Goal: Task Accomplishment & Management: Manage account settings

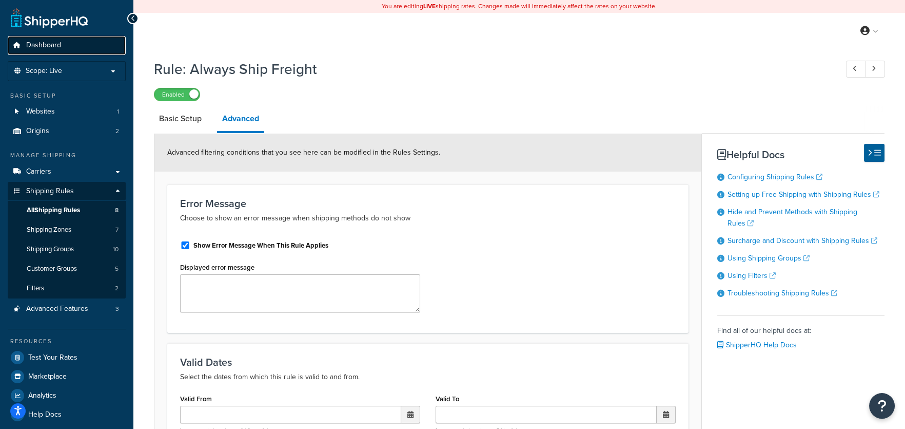
click at [52, 43] on span "Dashboard" at bounding box center [43, 45] width 35 height 9
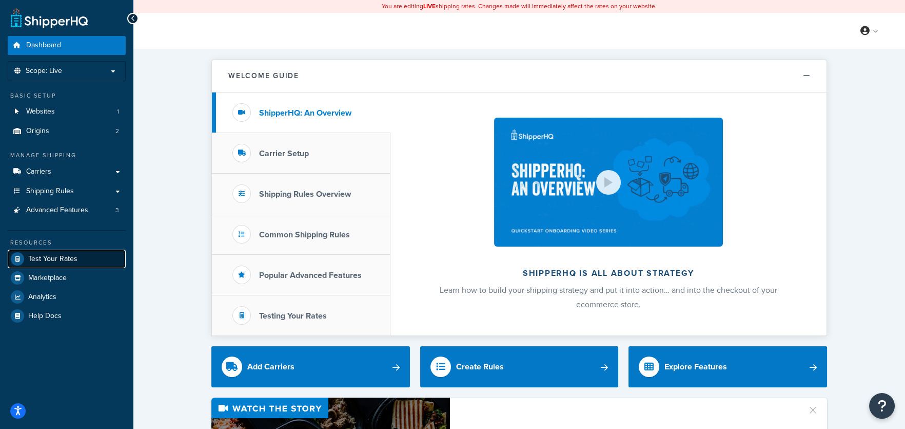
click at [51, 260] on span "Test Your Rates" at bounding box center [52, 259] width 49 height 9
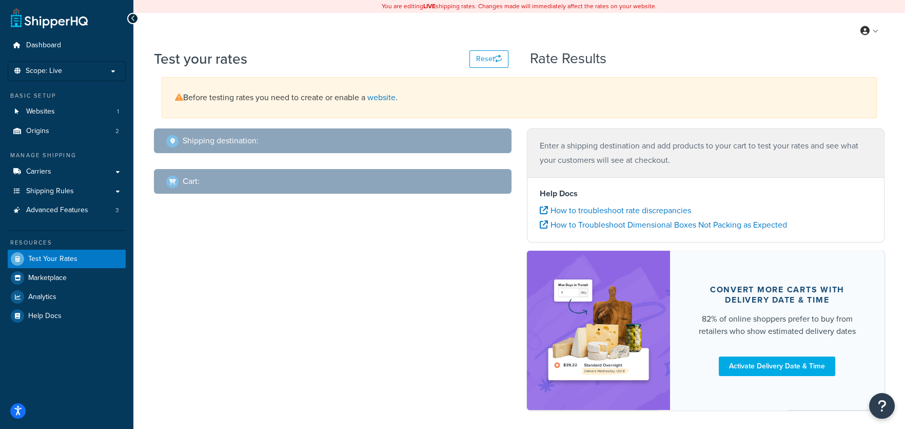
click at [254, 137] on h2 "Shipping destination :" at bounding box center [221, 140] width 76 height 9
click at [57, 45] on span "Dashboard" at bounding box center [43, 45] width 35 height 9
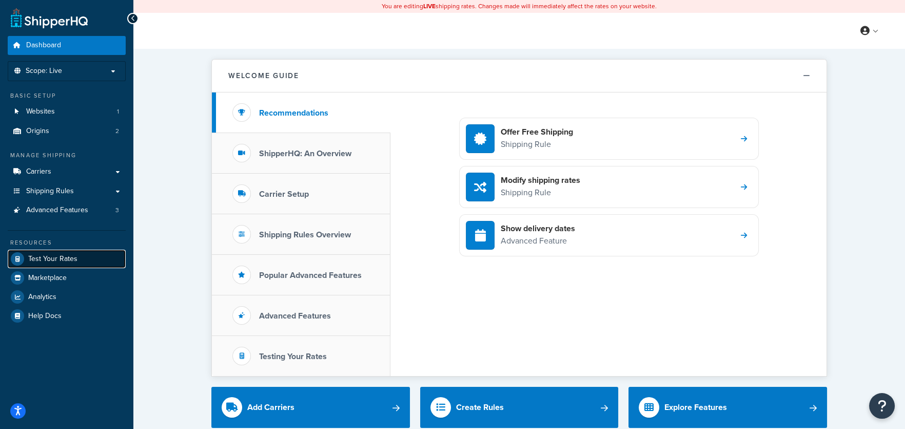
click at [52, 260] on span "Test Your Rates" at bounding box center [52, 259] width 49 height 9
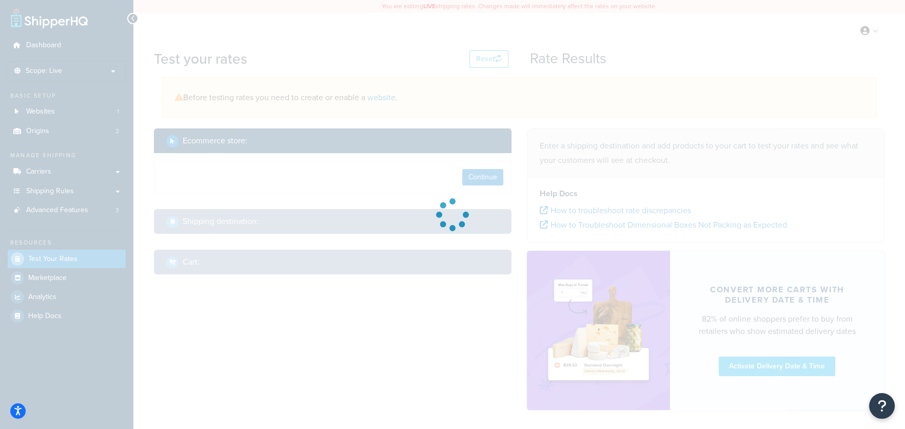
select select "TX"
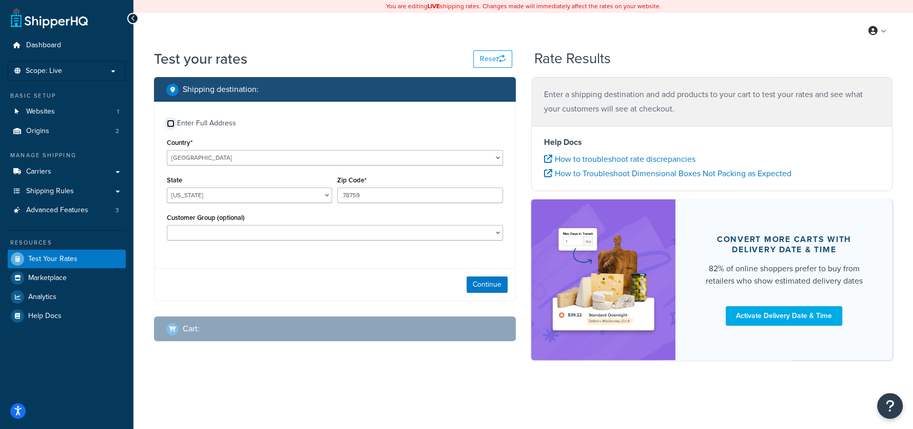
click at [170, 122] on input "Enter Full Address" at bounding box center [171, 124] width 8 height 8
checkbox input "true"
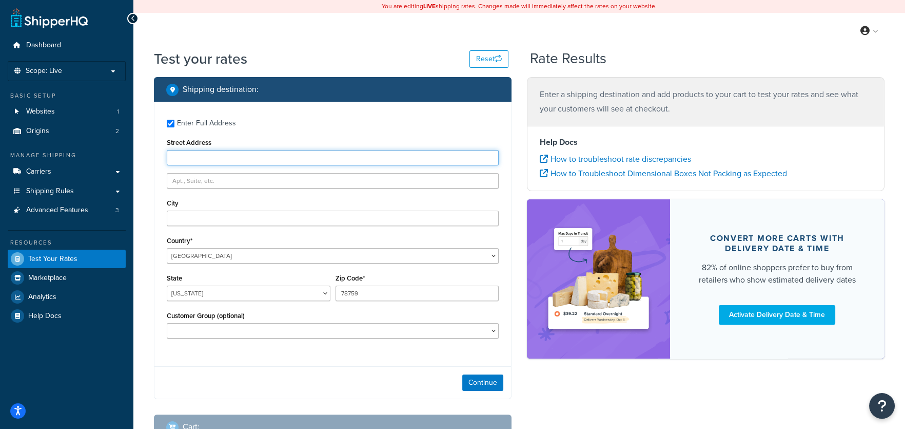
click at [193, 159] on input "Street Address" at bounding box center [333, 157] width 332 height 15
type input "West 4th street"
type input "[US_STATE]"
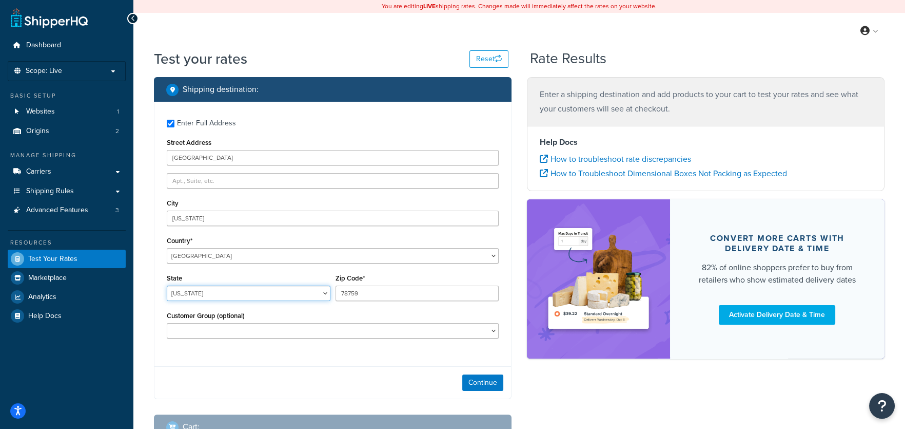
select select "NY"
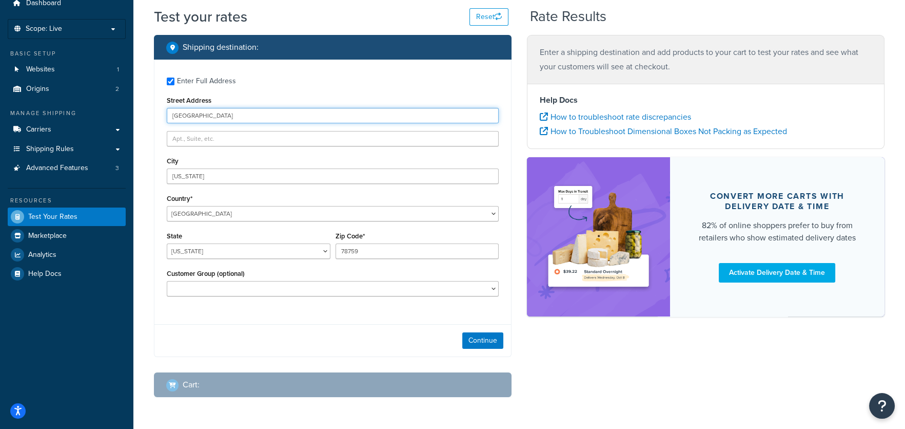
scroll to position [44, 0]
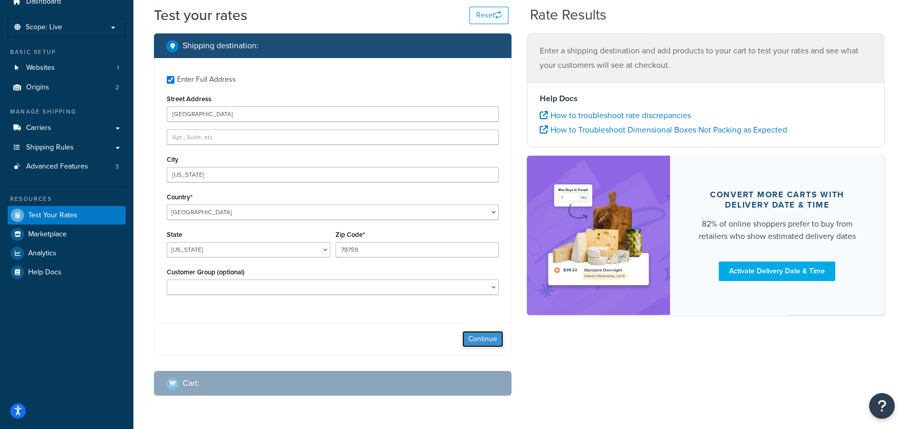
click at [477, 342] on button "Continue" at bounding box center [482, 339] width 41 height 16
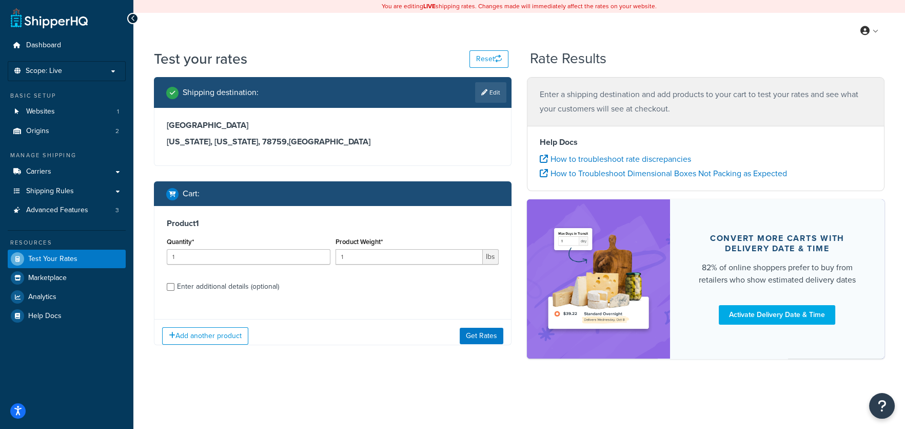
scroll to position [0, 0]
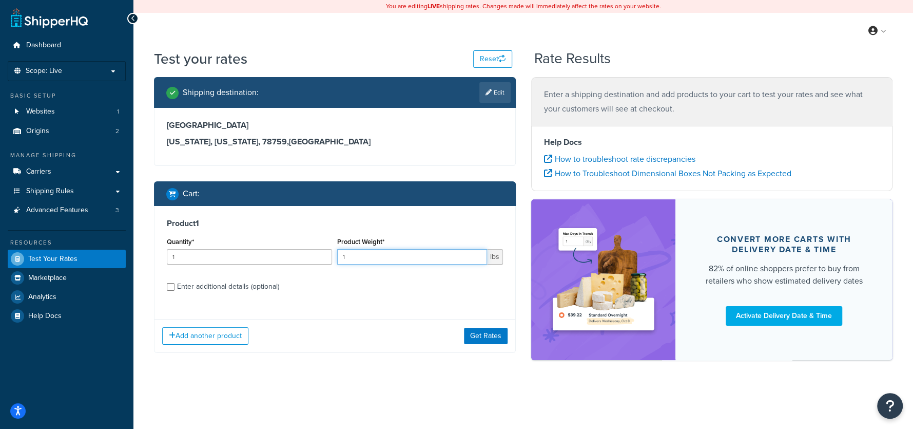
click at [372, 256] on input "1" at bounding box center [411, 256] width 149 height 15
type input "175"
click at [397, 292] on label "Enter additional details (optional)" at bounding box center [340, 285] width 326 height 16
click at [175, 291] on input "Enter additional details (optional)" at bounding box center [171, 287] width 8 height 8
checkbox input "true"
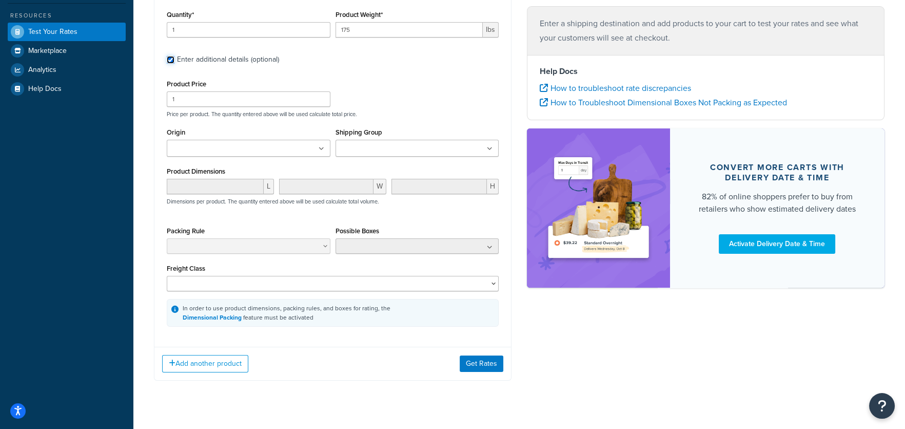
scroll to position [245, 0]
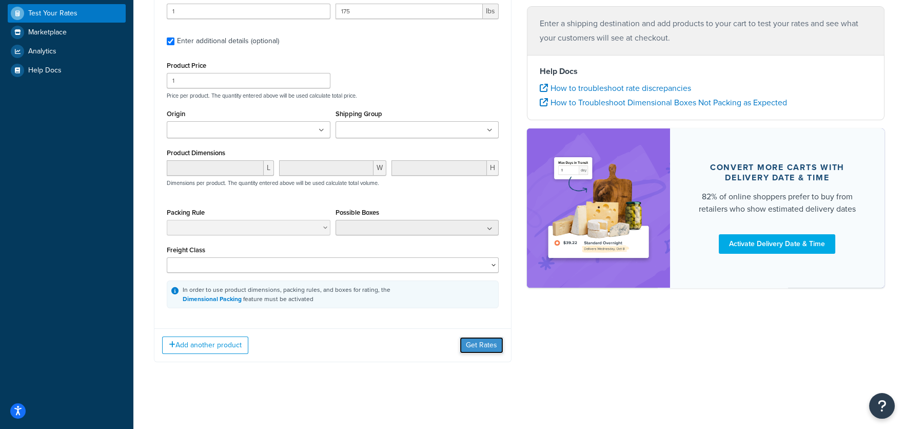
click at [479, 346] on button "Get Rates" at bounding box center [482, 345] width 44 height 16
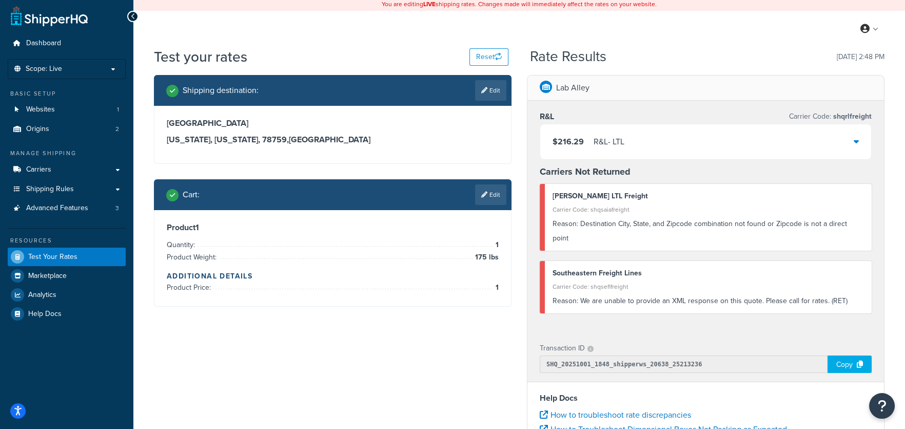
scroll to position [0, 0]
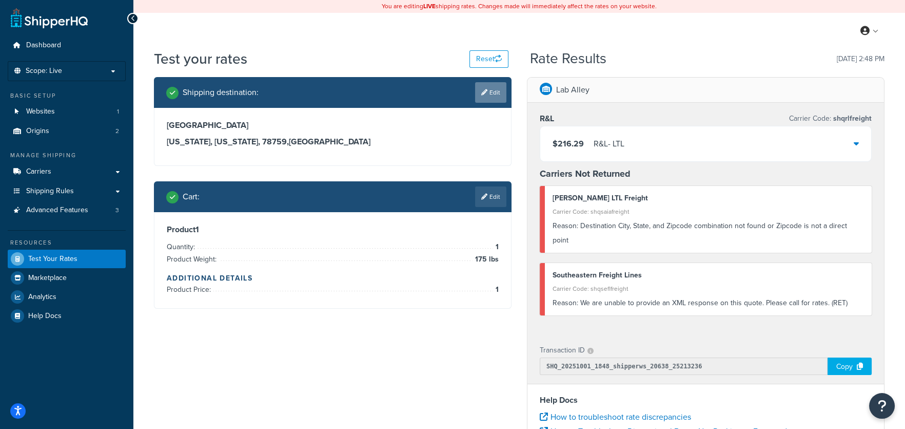
click at [488, 93] on link "Edit" at bounding box center [490, 92] width 31 height 21
select select "NY"
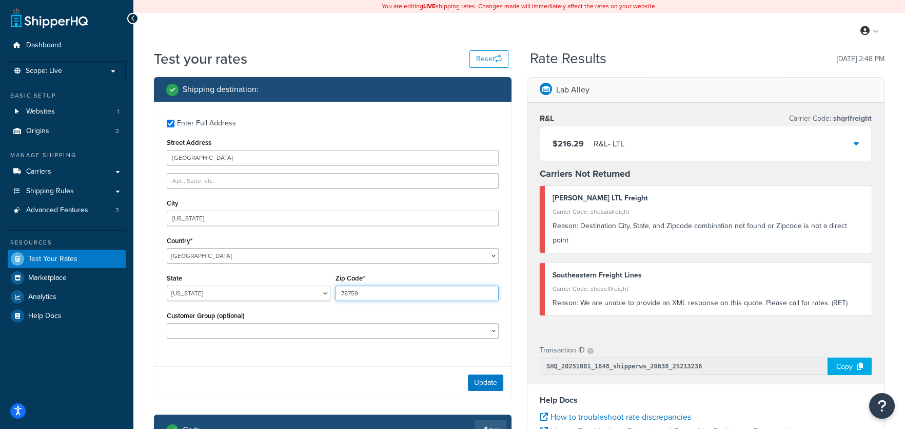
click at [361, 291] on input "78759" at bounding box center [418, 292] width 164 height 15
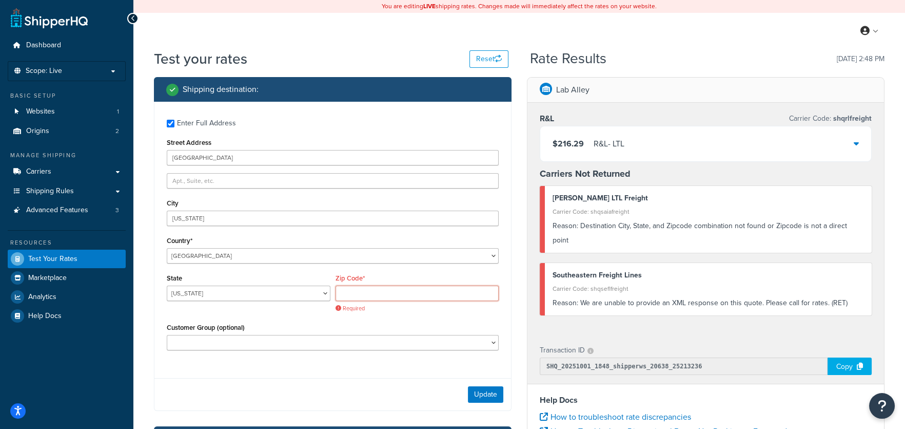
click at [358, 294] on input "Zip Code*" at bounding box center [418, 292] width 164 height 15
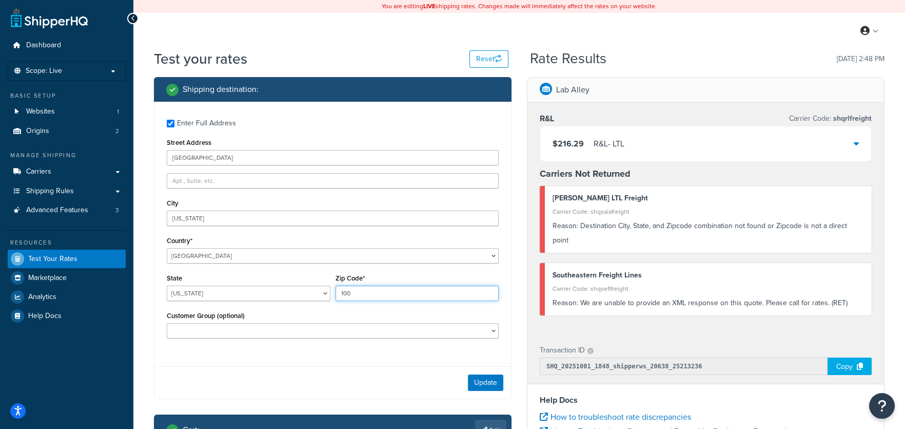
type input "10012"
click at [467, 377] on div "Update" at bounding box center [332, 382] width 357 height 32
click at [473, 379] on button "Update" at bounding box center [485, 382] width 35 height 16
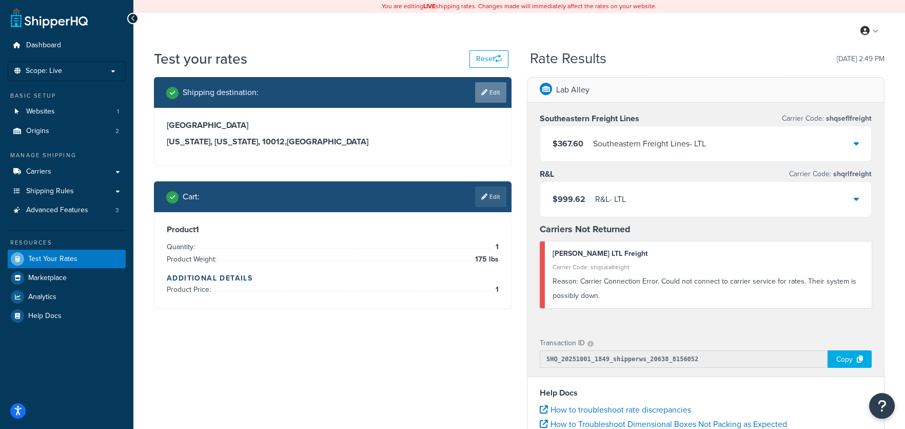
click at [496, 94] on link "Edit" at bounding box center [490, 92] width 31 height 21
select select "NY"
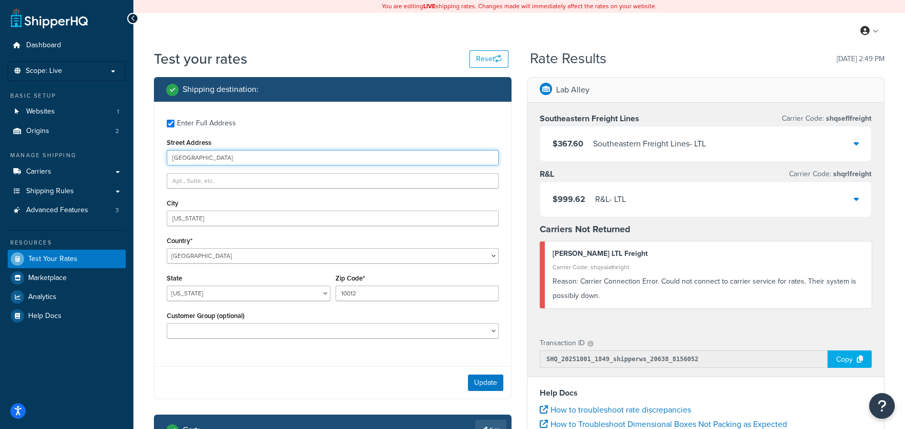
drag, startPoint x: 221, startPoint y: 158, endPoint x: 145, endPoint y: 159, distance: 76.5
click at [145, 159] on div "Test your rates Reset Rate Results 10/01/2025, 2:49 PM Shipping destination : E…" at bounding box center [519, 347] width 772 height 596
type input "12501 pauls valley road"
type input "Suite A"
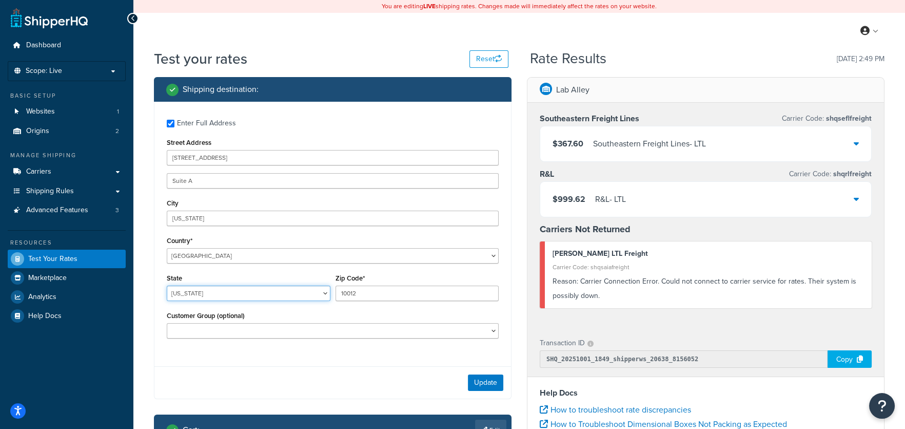
select select "TX"
drag, startPoint x: 240, startPoint y: 160, endPoint x: 145, endPoint y: 159, distance: 95.0
click at [145, 159] on div "Test your rates Reset Rate Results 10/01/2025, 2:49 PM Shipping destination : E…" at bounding box center [519, 347] width 772 height 596
drag, startPoint x: 366, startPoint y: 296, endPoint x: 298, endPoint y: 292, distance: 67.9
click at [306, 294] on div "State Alabama Alaska American Samoa Arizona Arkansas Armed Forces Americas Arme…" at bounding box center [332, 289] width 337 height 37
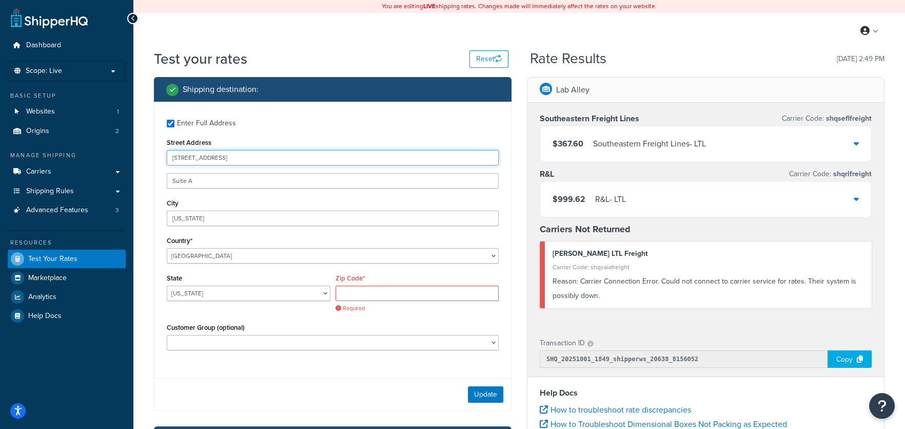
click at [256, 163] on input "12501 pauls valley road" at bounding box center [333, 157] width 332 height 15
click at [353, 297] on input "Zip Code*" at bounding box center [418, 292] width 164 height 15
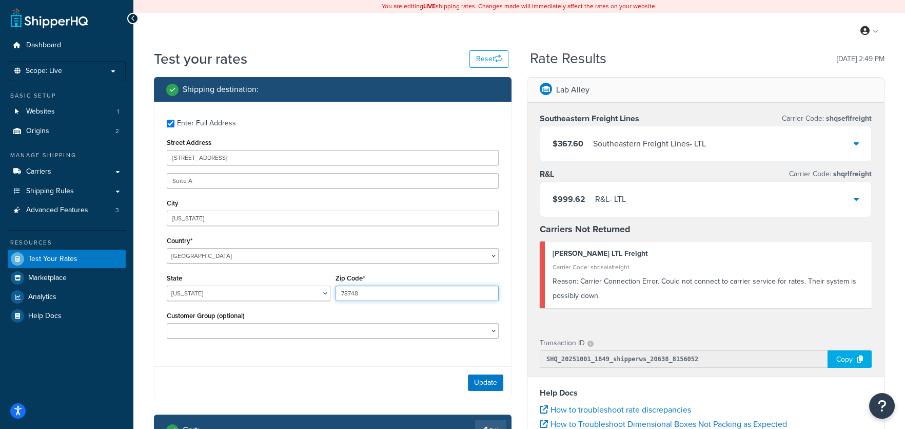
type input "78748"
click at [490, 386] on button "Update" at bounding box center [485, 382] width 35 height 16
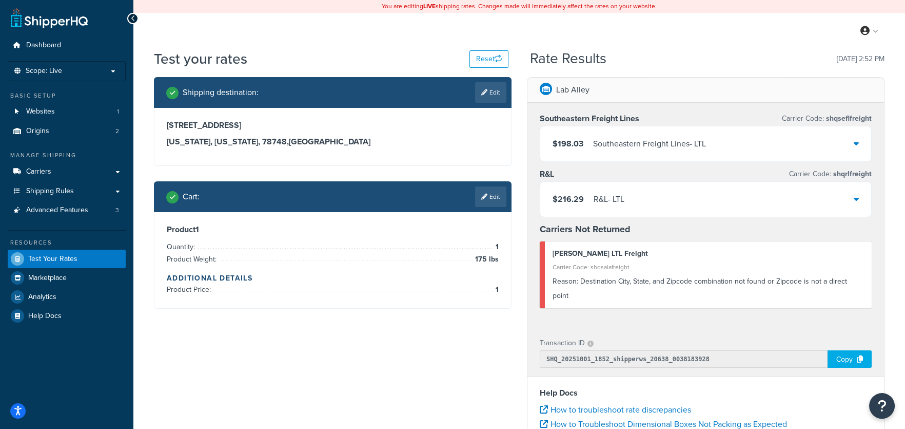
click at [304, 133] on div "12501 pauls valley road, Suite A New York, Texas, 78748 , United States" at bounding box center [333, 133] width 332 height 27
click at [488, 92] on link "Edit" at bounding box center [490, 92] width 31 height 21
select select "TX"
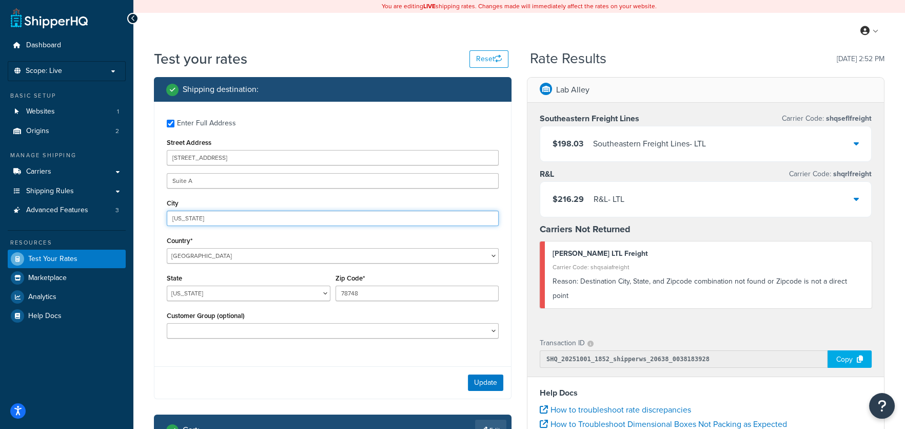
drag, startPoint x: 208, startPoint y: 215, endPoint x: 139, endPoint y: 215, distance: 69.3
click at [139, 215] on div "Test your rates Reset Rate Results 10/01/2025, 2:52 PM Shipping destination : E…" at bounding box center [519, 347] width 772 height 596
type input "Austin"
click at [489, 382] on button "Update" at bounding box center [485, 382] width 35 height 16
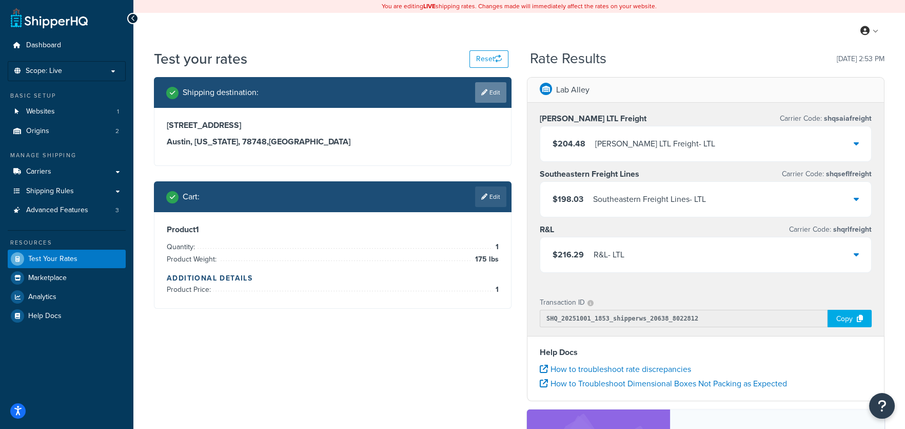
click at [493, 90] on link "Edit" at bounding box center [490, 92] width 31 height 21
select select "TX"
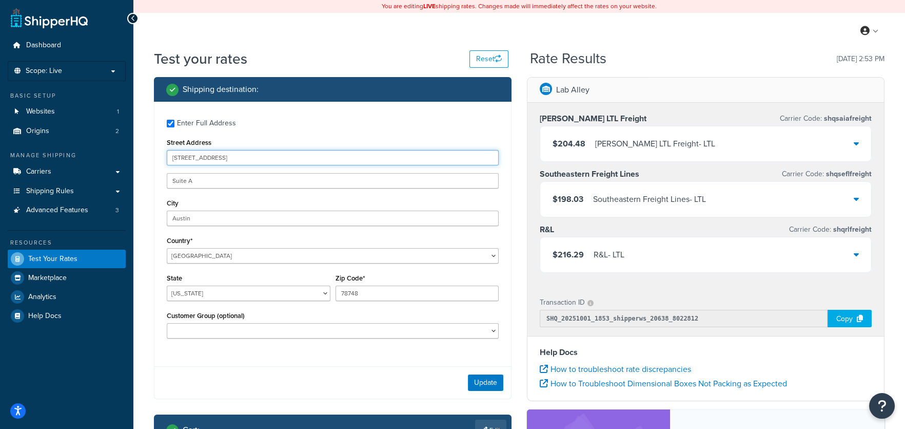
drag, startPoint x: 246, startPoint y: 161, endPoint x: 115, endPoint y: 150, distance: 131.8
click at [115, 150] on div "Dashboard Scope: Live Basic Setup Websites 1 Origins 2 Manage Shipping Carriers…" at bounding box center [452, 315] width 905 height 630
paste input "301 Research Boulevard Suite 500 Starkville Mississippi 39759"
drag, startPoint x: 324, startPoint y: 157, endPoint x: 361, endPoint y: 157, distance: 37.0
click at [361, 157] on input "301 Research Boulevard Suite 500 Starkville Mississippi 39759" at bounding box center [333, 157] width 332 height 15
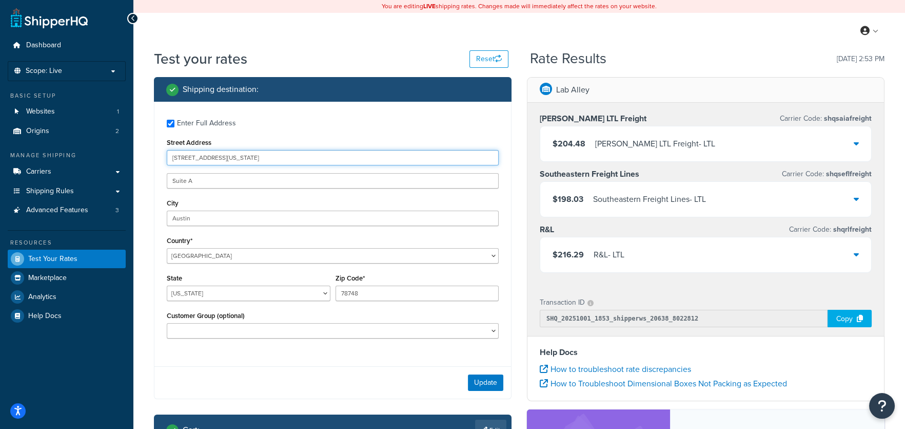
type input "301 Research Boulevard Suite 500 Starkville Mississippi"
drag, startPoint x: 375, startPoint y: 293, endPoint x: 297, endPoint y: 300, distance: 77.8
click at [313, 299] on div "State Alabama Alaska American Samoa Arizona Arkansas Armed Forces Americas Arme…" at bounding box center [332, 289] width 337 height 37
paste input "39759"
type input "39759"
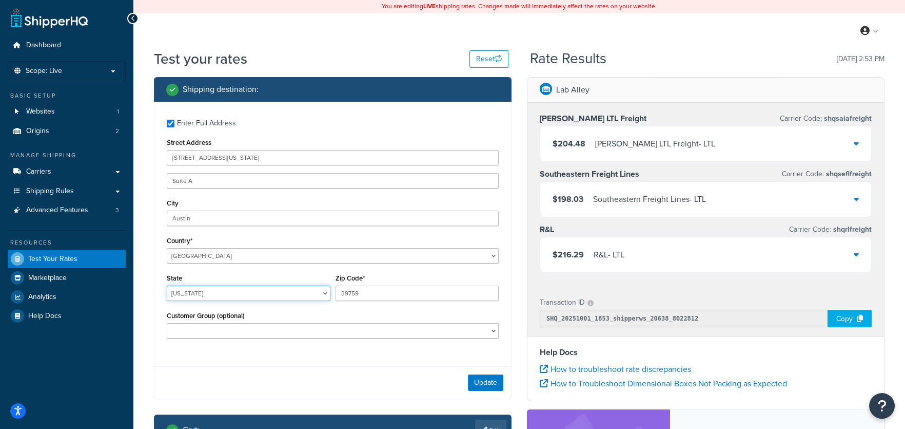
click at [288, 292] on select "Alabama Alaska American Samoa Arizona Arkansas Armed Forces Americas Armed Forc…" at bounding box center [249, 292] width 164 height 15
select select "MS"
click at [167, 286] on select "Alabama Alaska American Samoa Arizona Arkansas Armed Forces Americas Armed Forc…" at bounding box center [249, 292] width 164 height 15
click at [276, 156] on input "301 Research Boulevard Suite 500 Starkville Mississippi" at bounding box center [333, 157] width 332 height 15
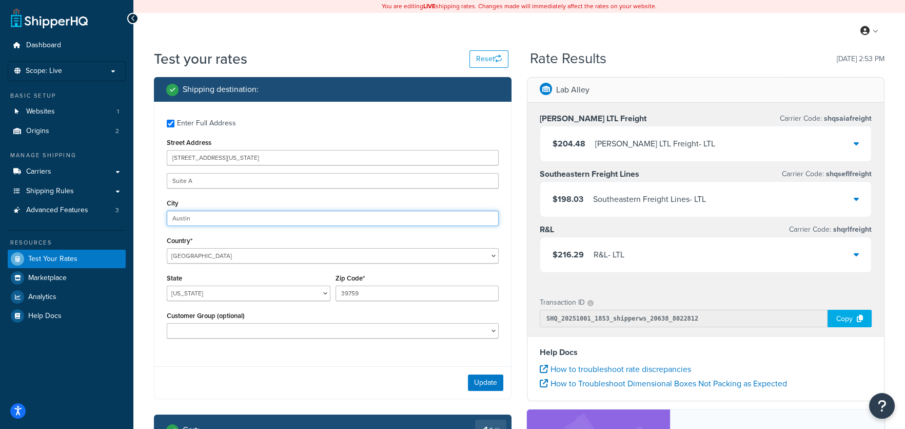
click at [201, 220] on input "Austin" at bounding box center [333, 217] width 332 height 15
type input "301 Research Boulevard Suite 500 Mississippi"
drag, startPoint x: 200, startPoint y: 216, endPoint x: 157, endPoint y: 217, distance: 42.6
click at [157, 217] on div "Enter Full Address Street Address 301 Research Boulevard Suite 500 Mississippi …" at bounding box center [332, 230] width 357 height 257
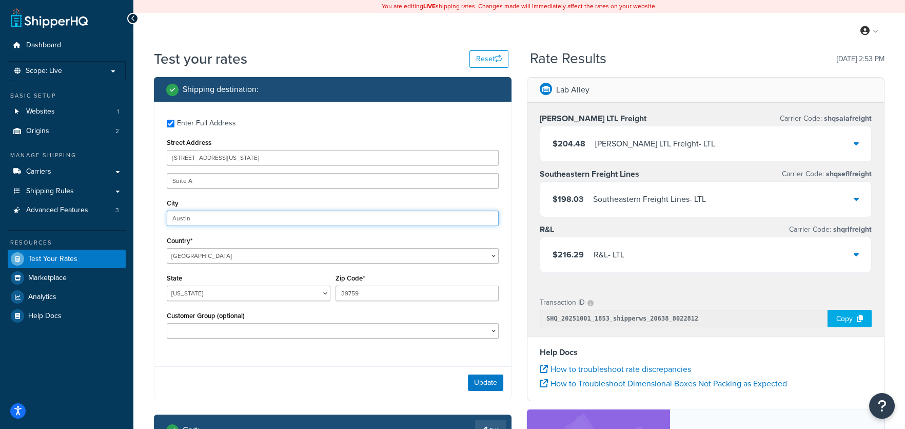
paste input "Starkville"
type input "Starkville"
drag, startPoint x: 268, startPoint y: 158, endPoint x: 355, endPoint y: 161, distance: 86.8
click at [351, 160] on input "301 Research Boulevard Suite 500 Mississippi" at bounding box center [333, 157] width 332 height 15
type input "301 Research Boulevard"
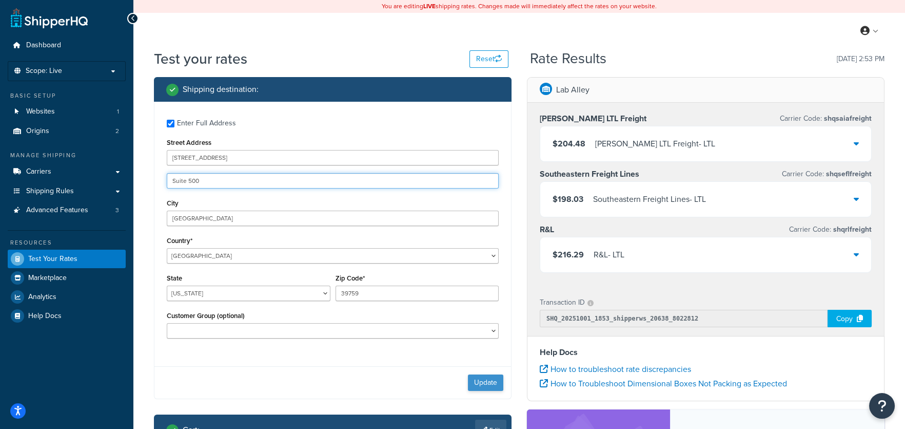
type input "Suite 500"
click at [481, 385] on button "Update" at bounding box center [485, 382] width 35 height 16
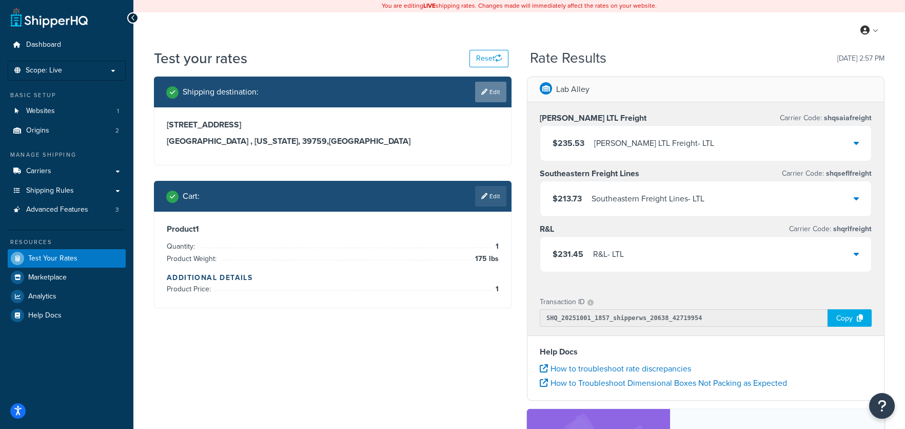
click at [490, 98] on link "Edit" at bounding box center [490, 92] width 31 height 21
select select "MS"
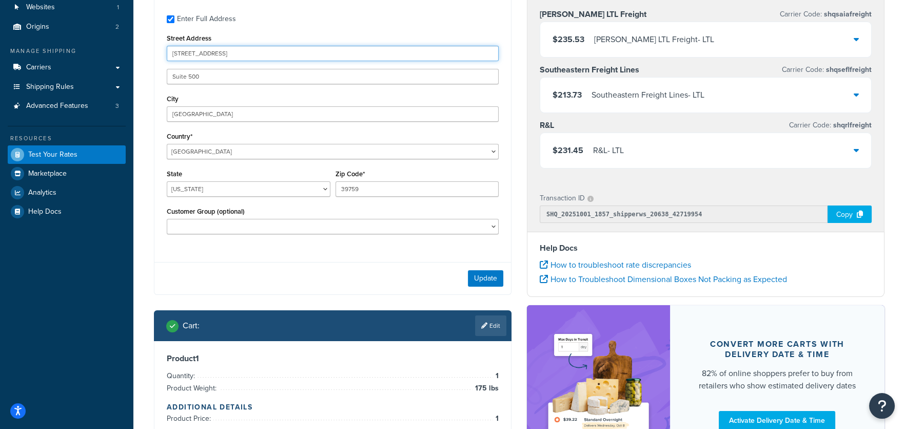
drag, startPoint x: 257, startPoint y: 110, endPoint x: 147, endPoint y: 53, distance: 123.5
click at [147, 53] on div "Shipping destination : Enter Full Address Street Address 301 Research Boulevard…" at bounding box center [332, 213] width 373 height 480
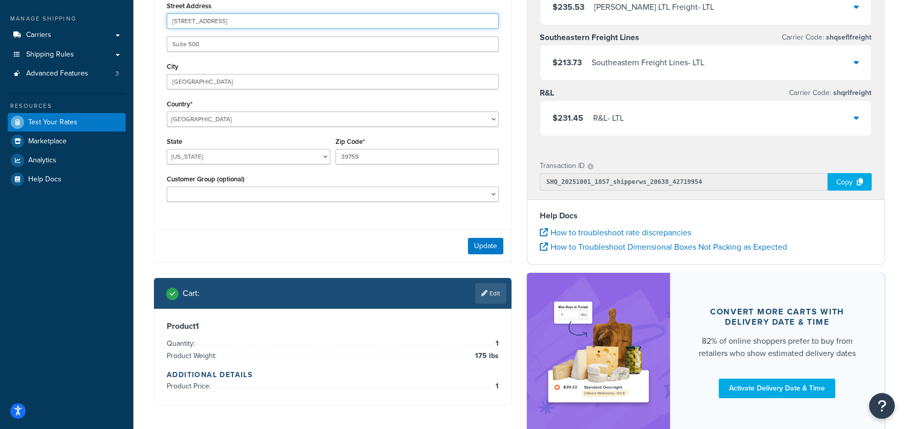
paste input "420 Westwood Plaza Los Angeles California 90095"
click at [297, 22] on input "420 Westwood Plaza Los Angeles California 90095" at bounding box center [333, 20] width 332 height 15
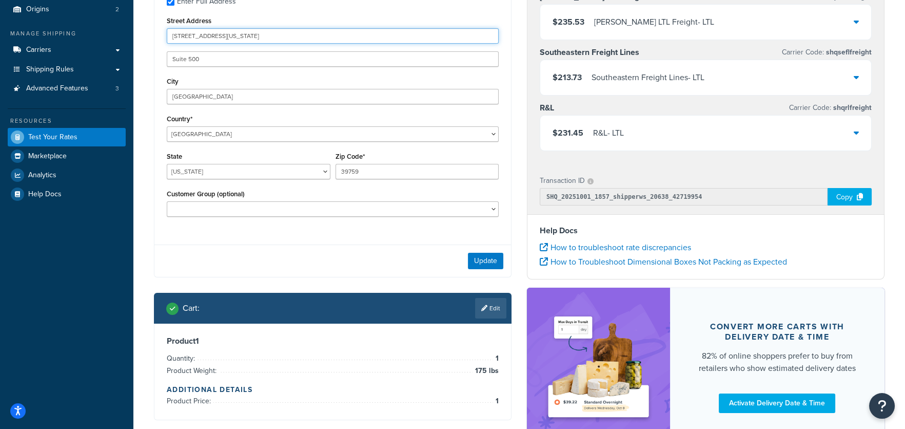
click at [297, 22] on div "Enter Full Address Street Address 420 Westwood Plaza Los Angeles California 900…" at bounding box center [332, 108] width 357 height 257
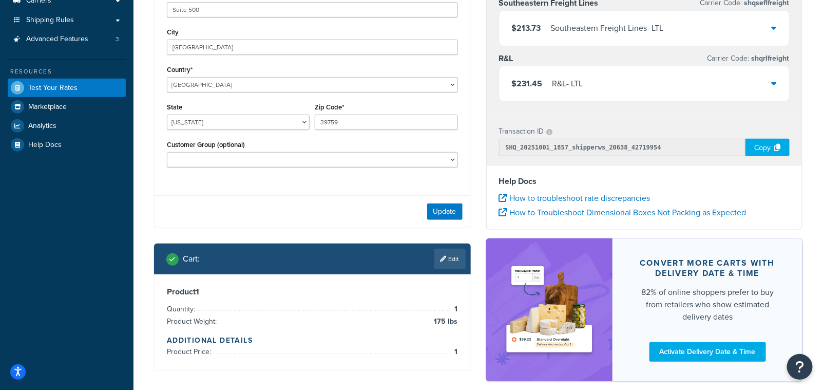
type input "420 Westwood Plaza Los Angeles California"
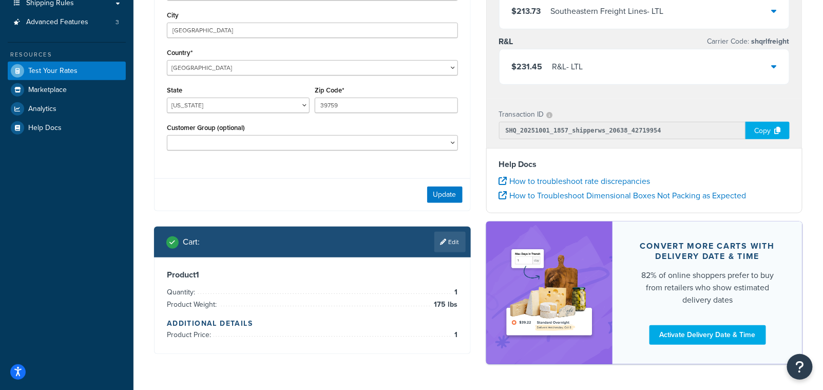
click at [342, 140] on div "Customer Group (optional) Logged In Not Logged in Retail Wholesale" at bounding box center [312, 136] width 291 height 30
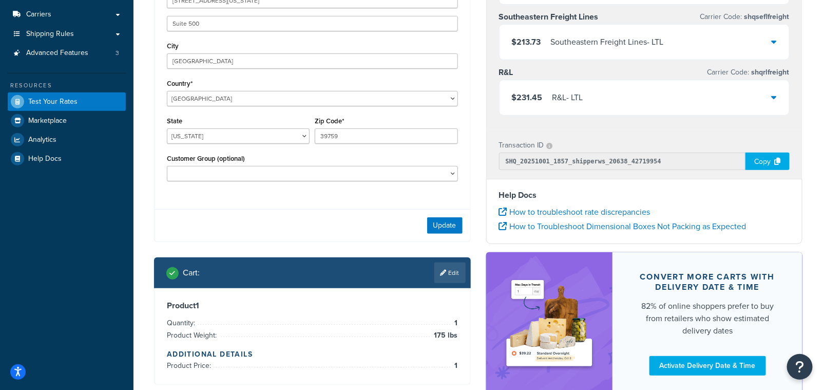
scroll to position [153, 0]
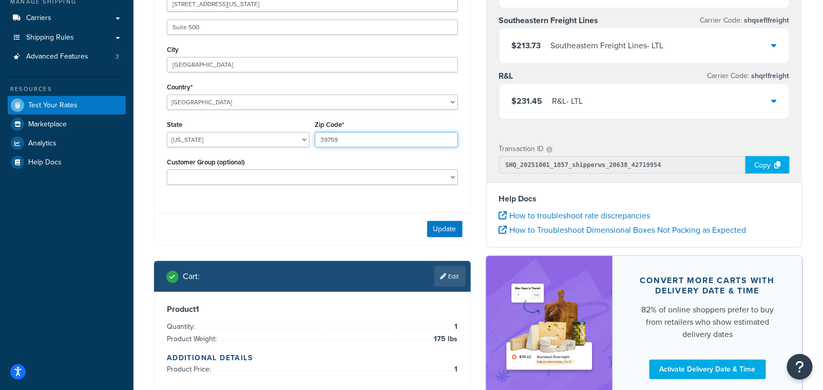
click at [344, 140] on input "39759" at bounding box center [386, 139] width 143 height 15
paste input "90095"
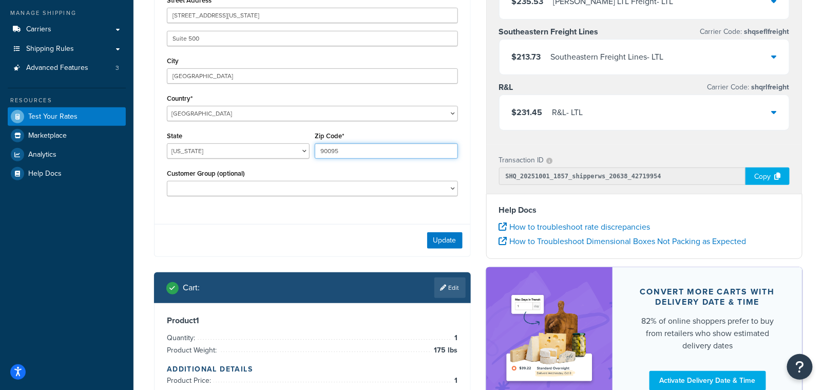
scroll to position [123, 0]
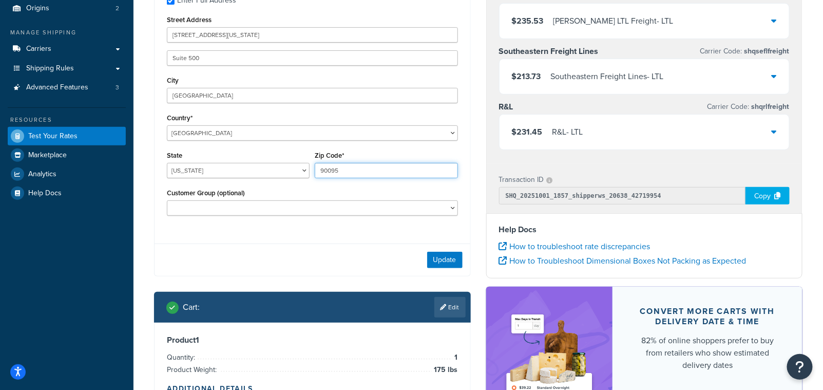
type input "90095"
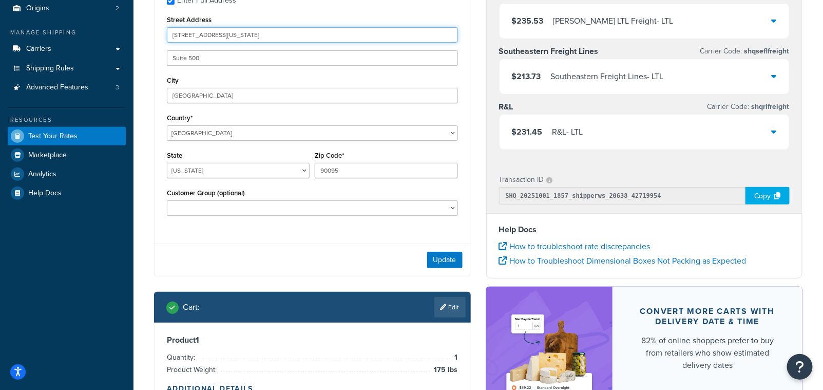
scroll to position [138, 0]
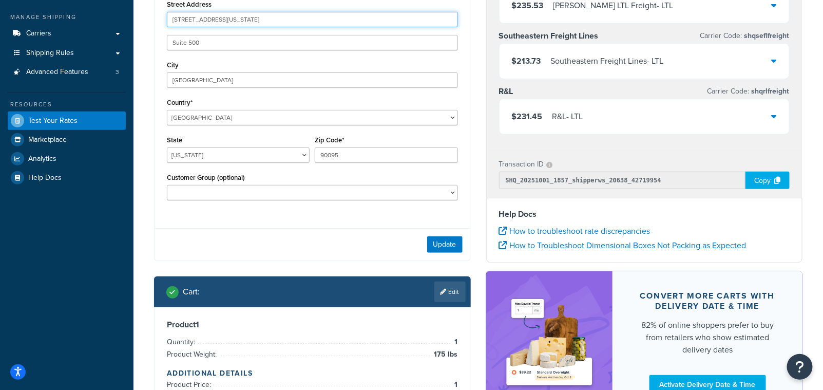
drag, startPoint x: 266, startPoint y: 34, endPoint x: 294, endPoint y: 19, distance: 31.0
click at [294, 19] on input "420 Westwood Plaza Los Angeles California" at bounding box center [312, 19] width 291 height 15
type input "420 Westwood Plaza Los Angeles"
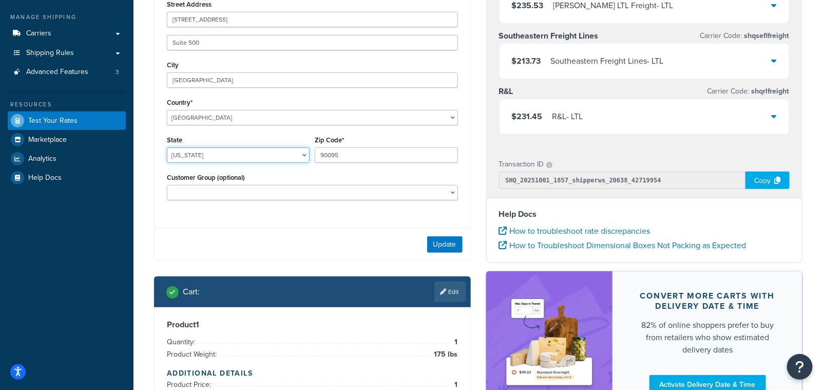
click at [189, 154] on select "Alabama Alaska American Samoa Arizona Arkansas Armed Forces Americas Armed Forc…" at bounding box center [238, 154] width 143 height 15
select select "CA"
click at [167, 148] on select "Alabama Alaska American Samoa Arizona Arkansas Armed Forces Americas Armed Forc…" at bounding box center [238, 154] width 143 height 15
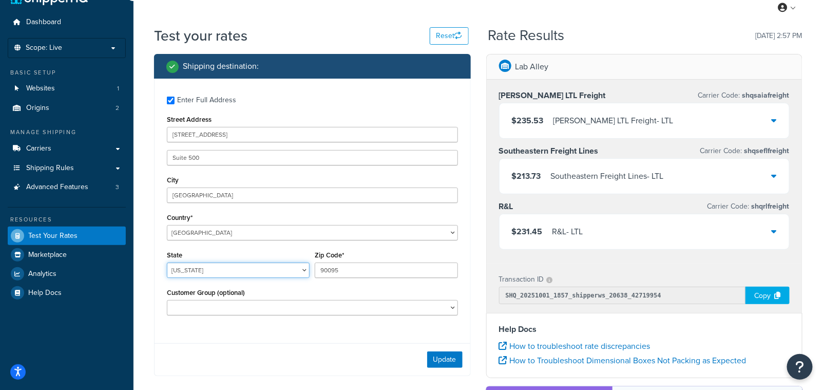
scroll to position [13, 0]
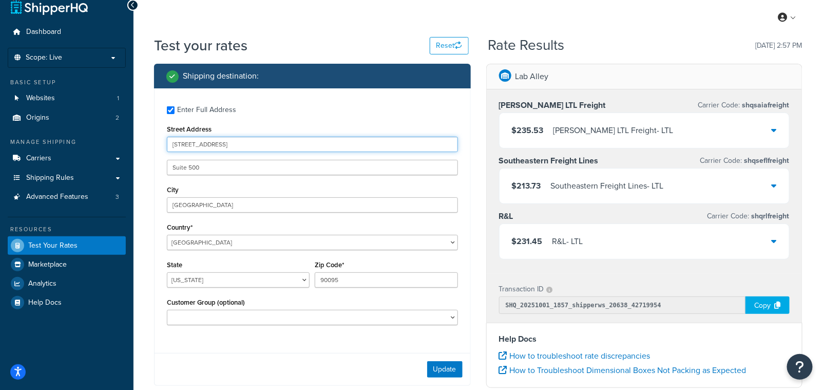
drag, startPoint x: 233, startPoint y: 143, endPoint x: 272, endPoint y: 145, distance: 38.5
click at [272, 145] on input "420 Westwood Plaza Los Angeles" at bounding box center [312, 144] width 291 height 15
type input "420 Westwood Plaza"
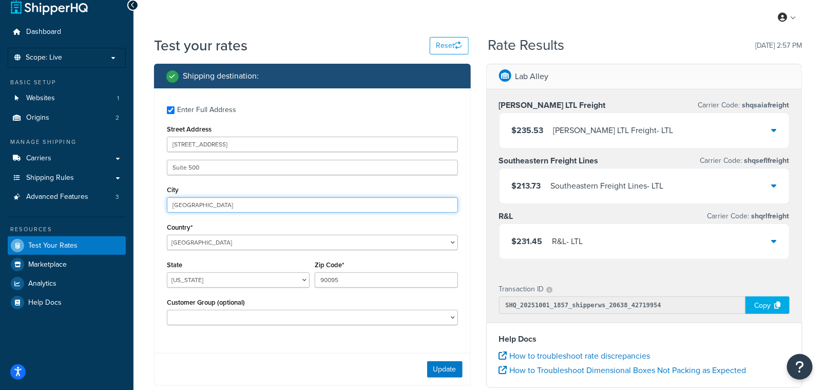
drag, startPoint x: 207, startPoint y: 204, endPoint x: 168, endPoint y: 203, distance: 39.5
click at [168, 203] on input "Starkville" at bounding box center [312, 204] width 291 height 15
paste input "Los Angeles"
type input "Los Angeles"
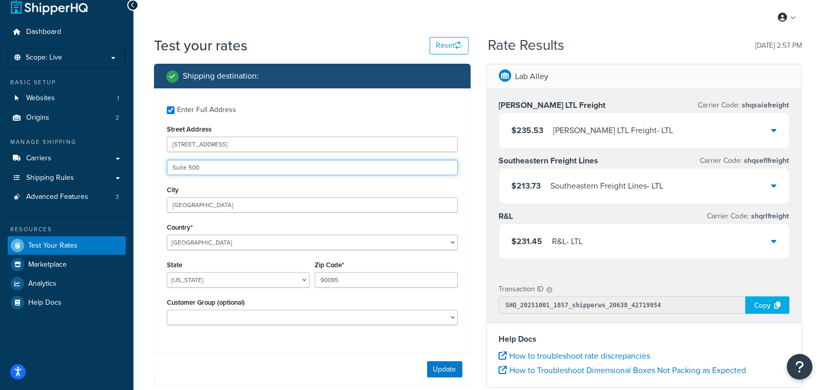
drag, startPoint x: 207, startPoint y: 164, endPoint x: 163, endPoint y: 162, distance: 44.7
click at [163, 162] on div "Enter Full Address Street Address 420 Westwood Plaza Suite 500 City Los Angeles…" at bounding box center [312, 216] width 316 height 257
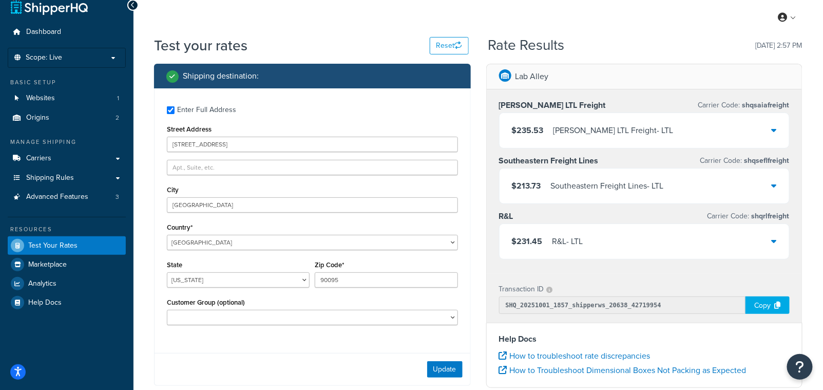
click at [154, 170] on div "Enter Full Address Street Address 420 Westwood Plaza City Los Angeles Country* …" at bounding box center [312, 236] width 317 height 297
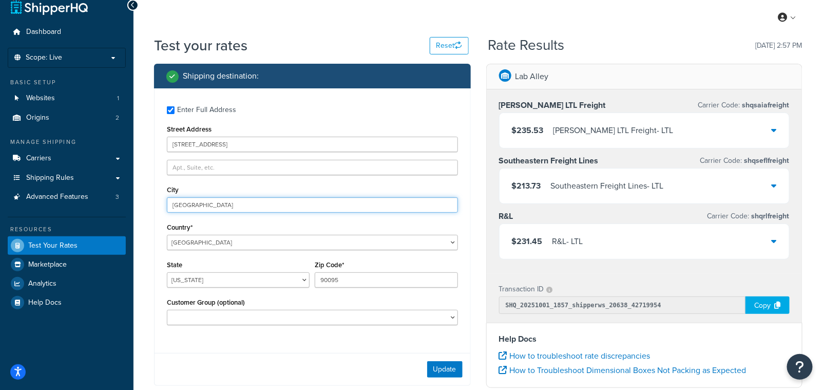
click at [226, 211] on input "Los Angeles" at bounding box center [312, 204] width 291 height 15
type input "Los Angeles"
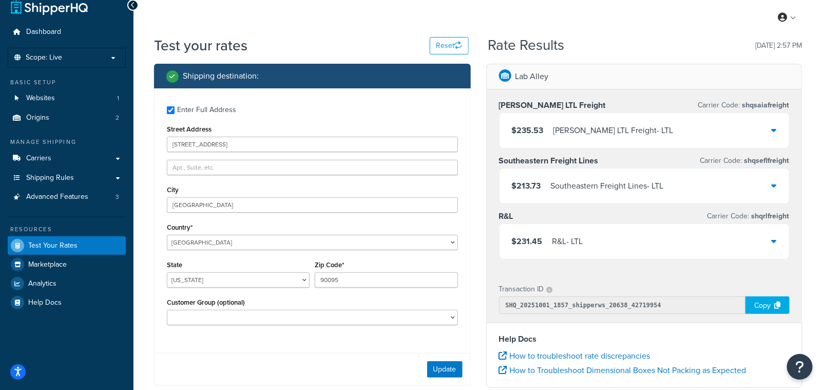
click at [352, 333] on div "Customer Group (optional) Logged In Not Logged in Retail Wholesale" at bounding box center [312, 313] width 296 height 37
click at [432, 366] on button "Update" at bounding box center [444, 369] width 35 height 16
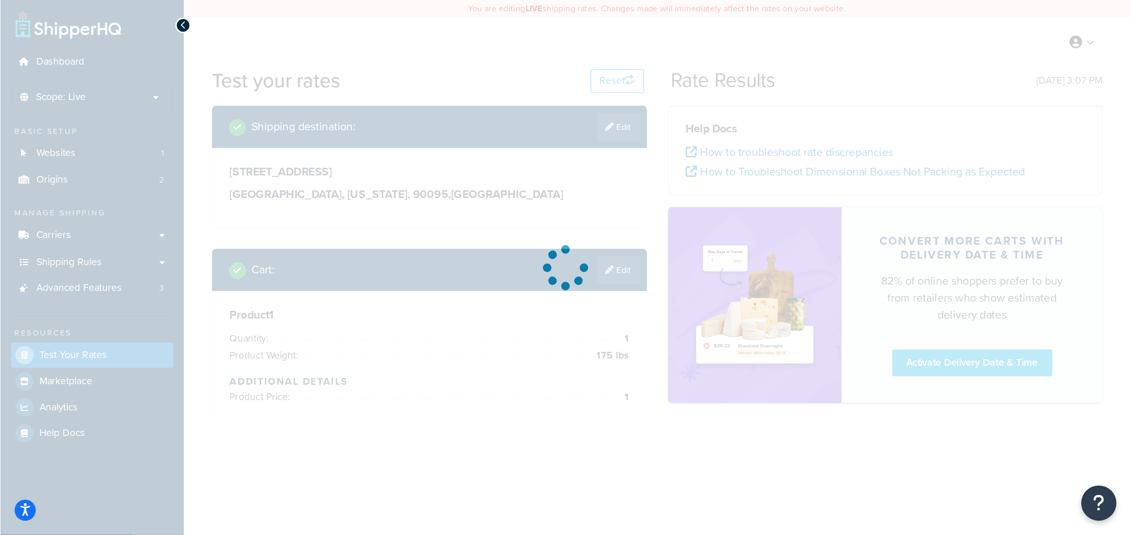
scroll to position [0, 0]
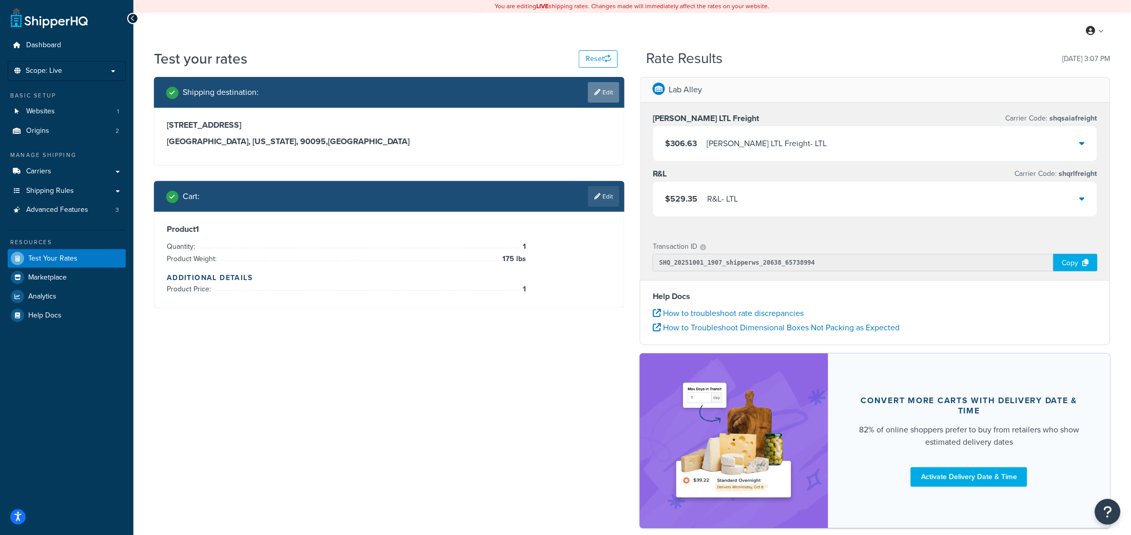
click at [613, 89] on link "Edit" at bounding box center [603, 92] width 31 height 21
select select "CA"
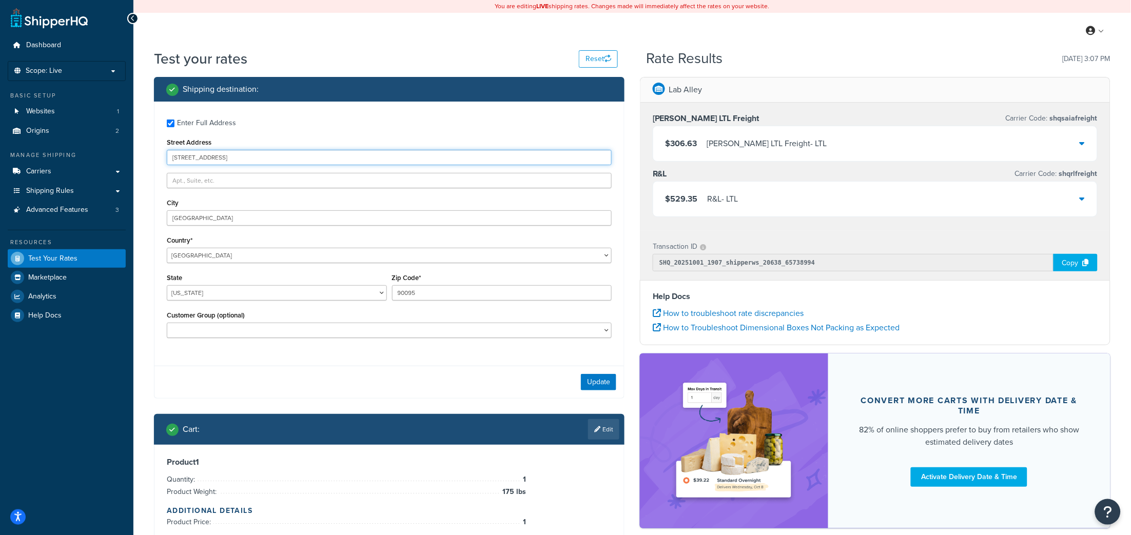
click at [241, 162] on input "420 Westwood Plaza" at bounding box center [389, 157] width 445 height 15
paste input "1 University of New Mexico MSC 01 1120 Albuquerque New Mexico 87131"
click at [354, 156] on input "1 University of New Mexico MSC 01 1120 Albuquerque New Mexico 87131" at bounding box center [389, 157] width 445 height 15
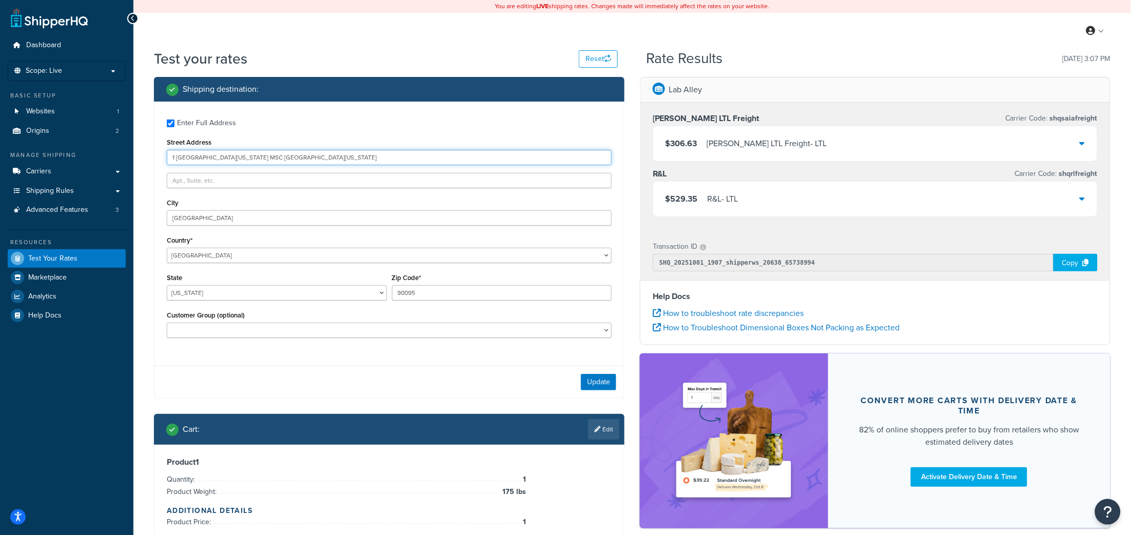
click at [354, 156] on input "1 University of New Mexico MSC 01 1120 Albuquerque New Mexico 87131" at bounding box center [389, 157] width 445 height 15
type input "1 University of New Mexico MSC 01 1120 Albuquerque New Mexico"
click at [416, 296] on input "90095" at bounding box center [502, 292] width 220 height 15
paste input "87131"
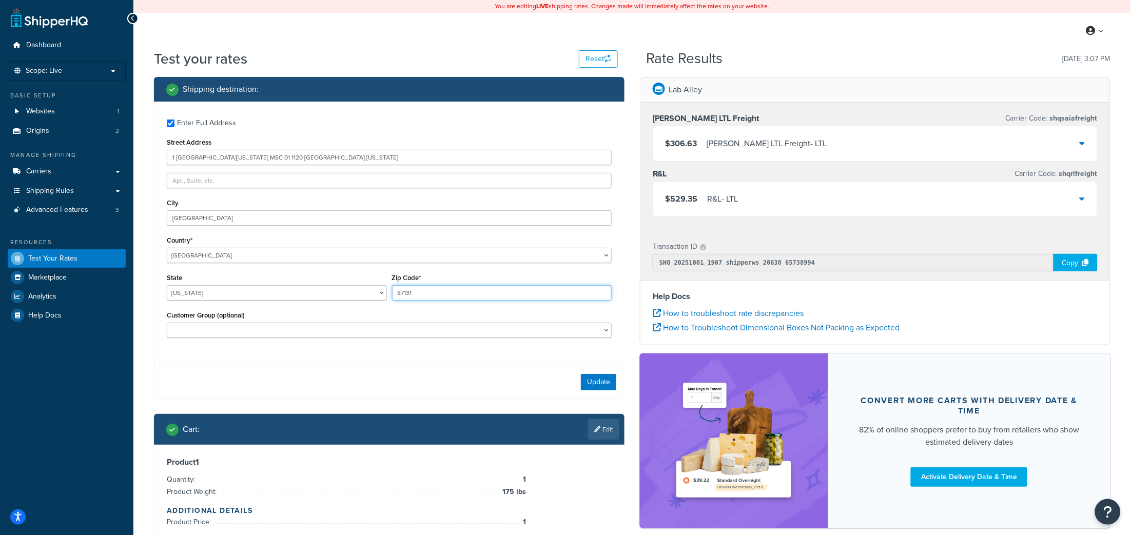
type input "87131"
drag, startPoint x: 318, startPoint y: 160, endPoint x: 356, endPoint y: 159, distance: 38.0
click at [356, 159] on input "1 University of New Mexico MSC 01 1120 Albuquerque New Mexico" at bounding box center [389, 157] width 445 height 15
type input "1 University of New Mexico MSC 01 1120"
click at [203, 218] on input "Los Angeles" at bounding box center [389, 217] width 445 height 15
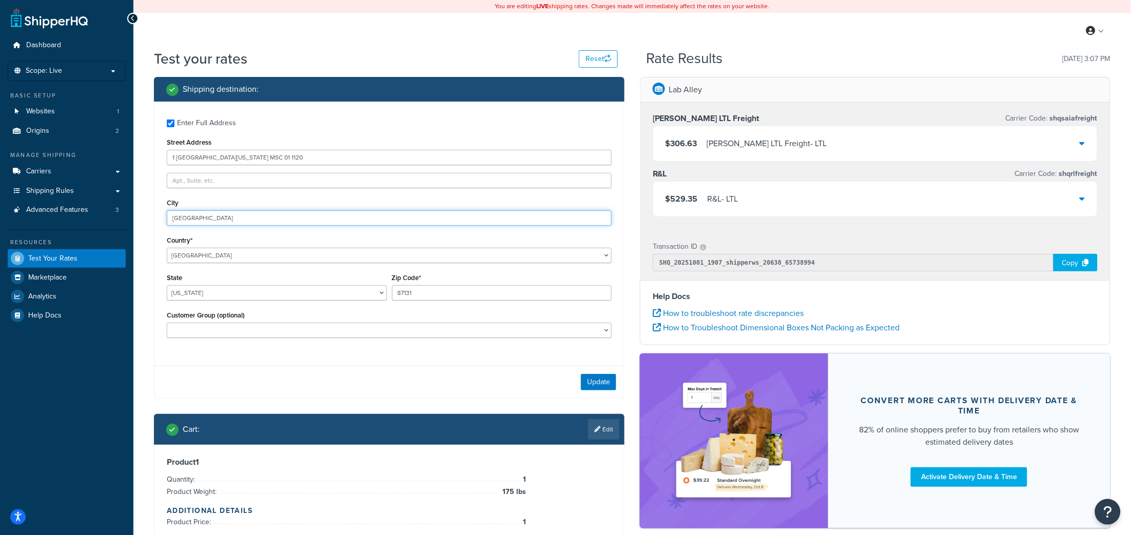
click at [203, 218] on input "Los Angeles" at bounding box center [389, 217] width 445 height 15
paste input "Albuquerque"
type input "Albuquerque"
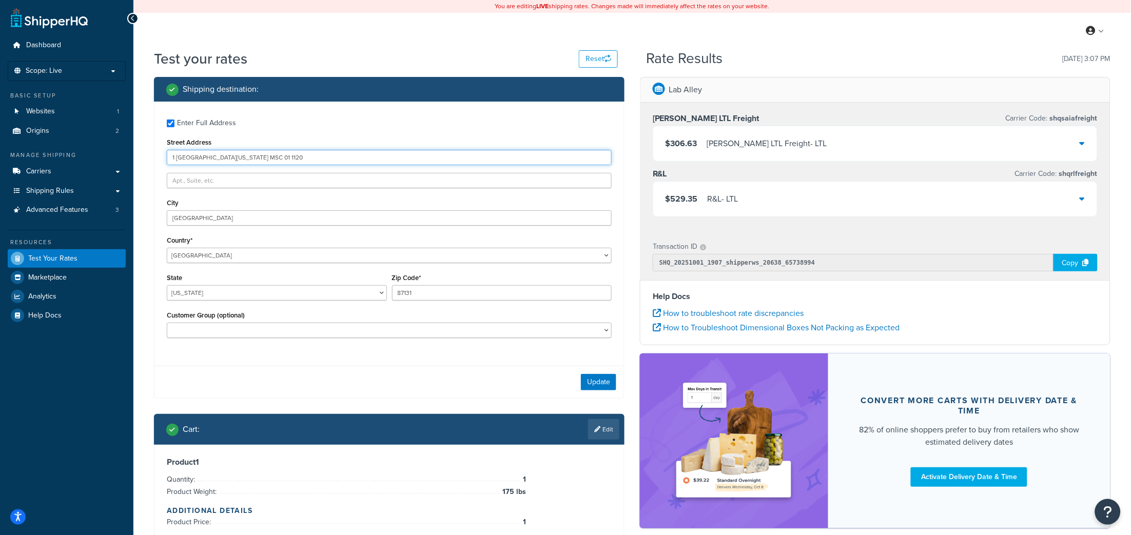
click at [265, 157] on input "1 University of New Mexico MSC 01 1120" at bounding box center [389, 157] width 445 height 15
drag, startPoint x: 243, startPoint y: 160, endPoint x: 151, endPoint y: 159, distance: 91.9
click at [151, 159] on div "Shipping destination : Enter Full Address Street Address 1 University of New Me…" at bounding box center [389, 317] width 486 height 480
type input "MSC 01 1120"
click at [308, 359] on div "Enter Full Address Street Address MSC 01 1120 City Albuquerque Country* United …" at bounding box center [389, 250] width 471 height 297
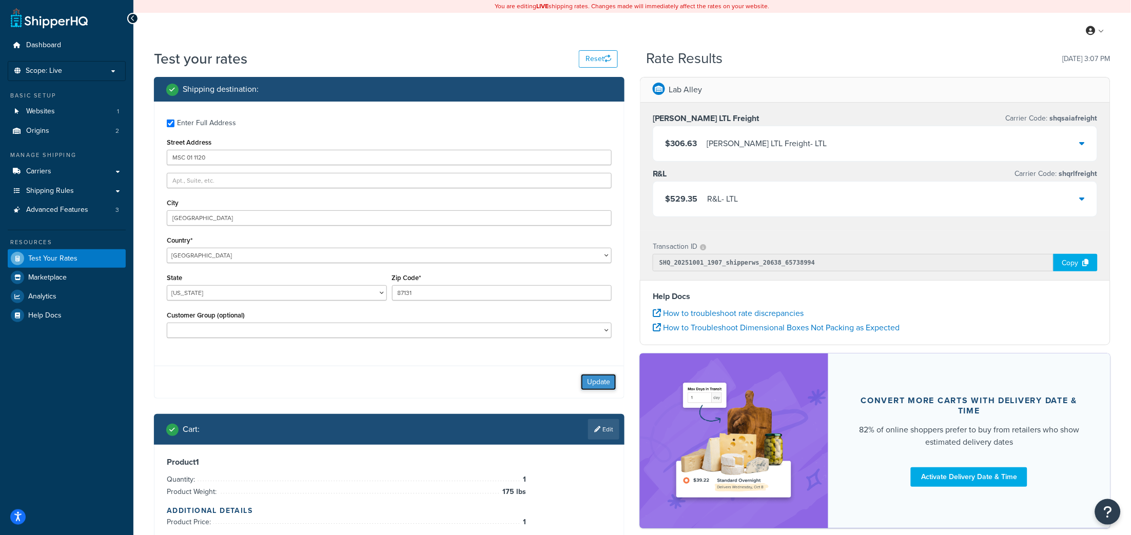
click at [590, 382] on button "Update" at bounding box center [598, 382] width 35 height 16
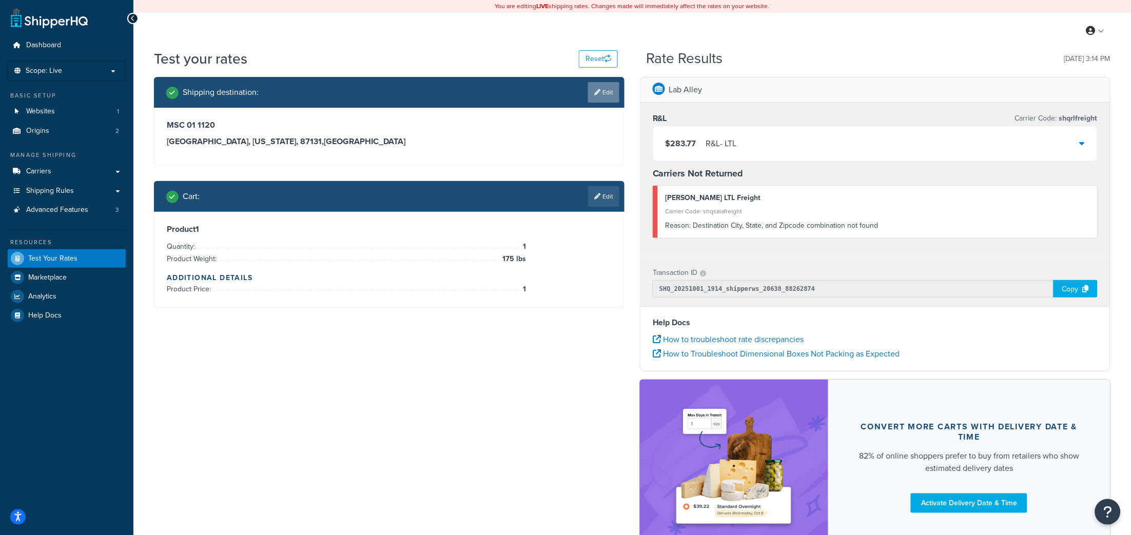
click at [602, 90] on link "Edit" at bounding box center [603, 92] width 31 height 21
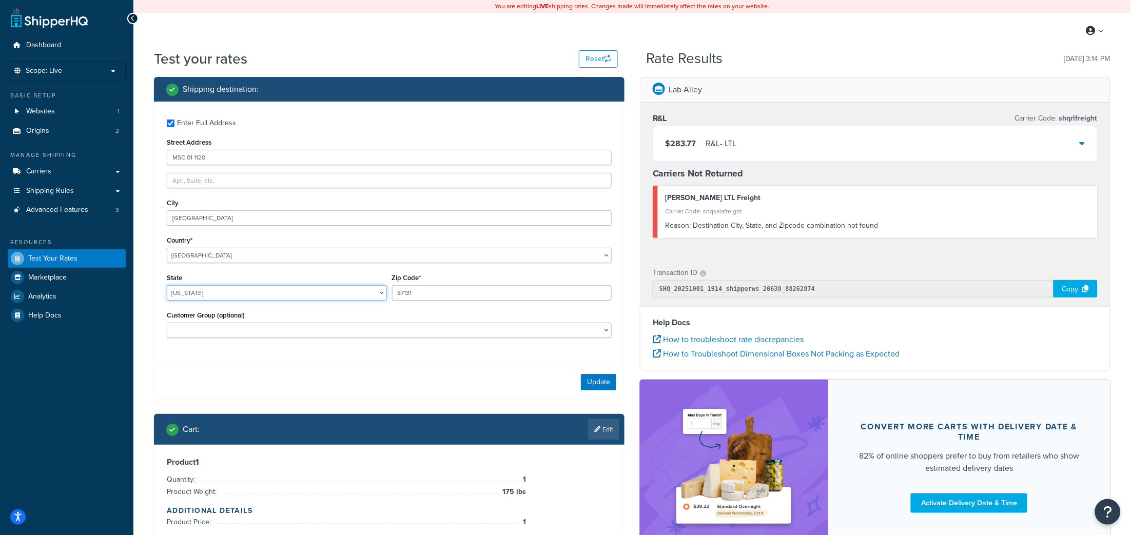
click at [214, 293] on select "Alabama Alaska American Samoa Arizona Arkansas Armed Forces Americas Armed Forc…" at bounding box center [277, 292] width 220 height 15
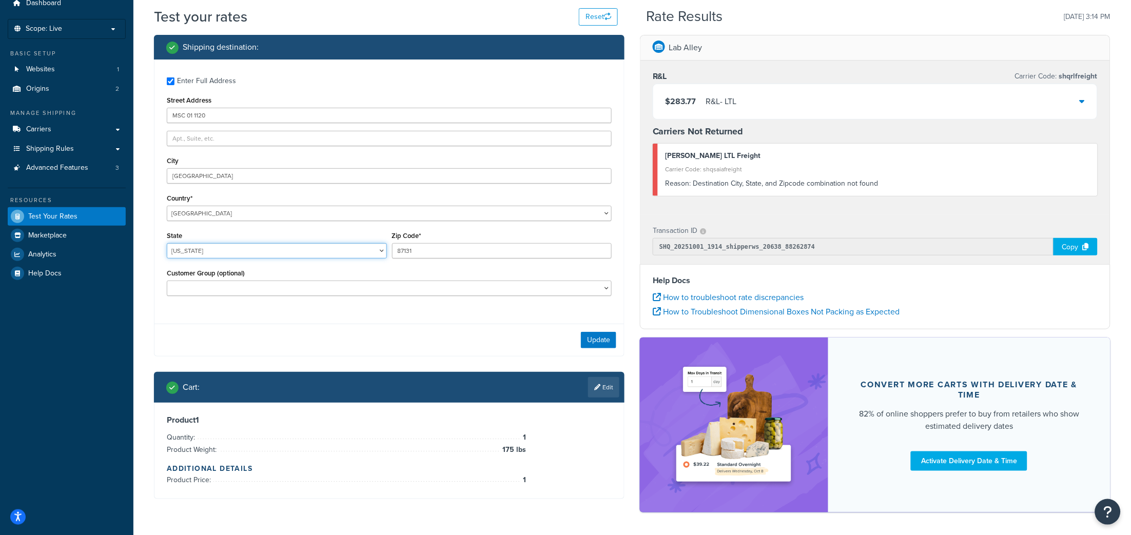
scroll to position [43, 0]
click at [212, 247] on select "Alabama Alaska American Samoa Arizona Arkansas Armed Forces Americas Armed Forc…" at bounding box center [277, 250] width 220 height 15
select select "NM"
click at [167, 243] on select "Alabama Alaska American Samoa Arizona Arkansas Armed Forces Americas Armed Forc…" at bounding box center [277, 250] width 220 height 15
click at [592, 338] on button "Update" at bounding box center [598, 340] width 35 height 16
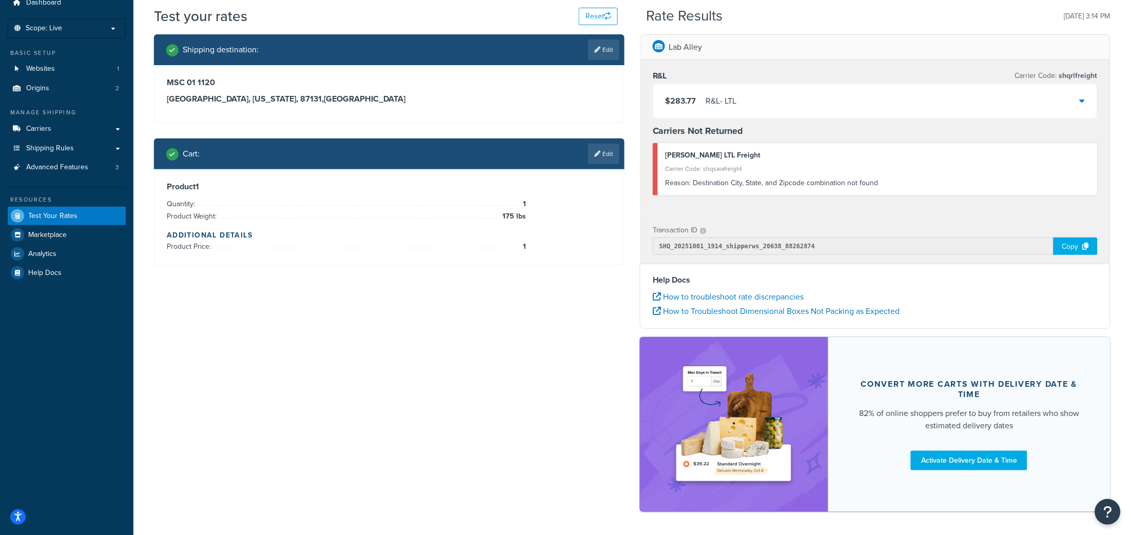
scroll to position [0, 0]
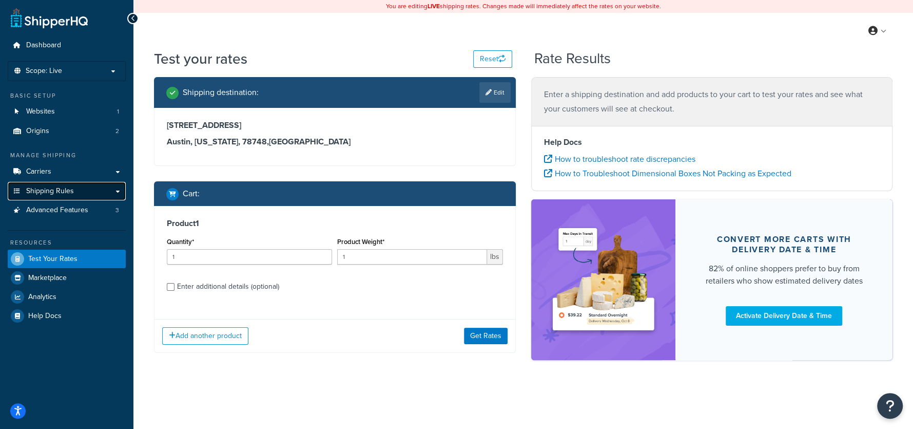
click at [52, 192] on span "Shipping Rules" at bounding box center [50, 191] width 48 height 9
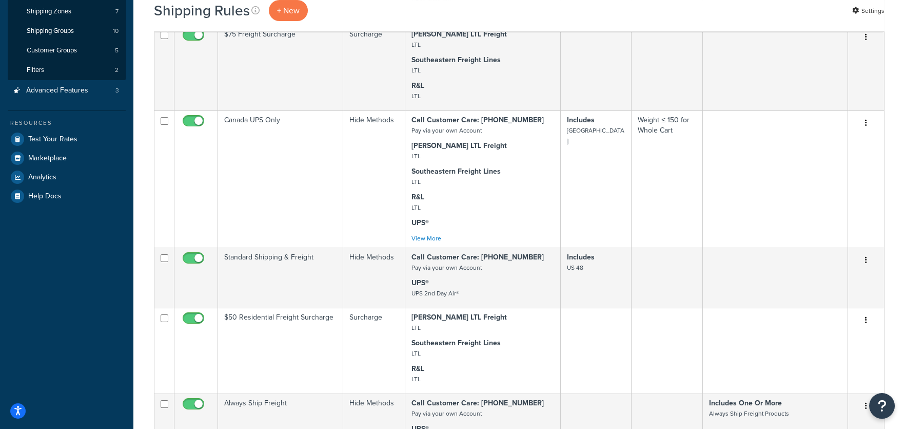
scroll to position [190, 0]
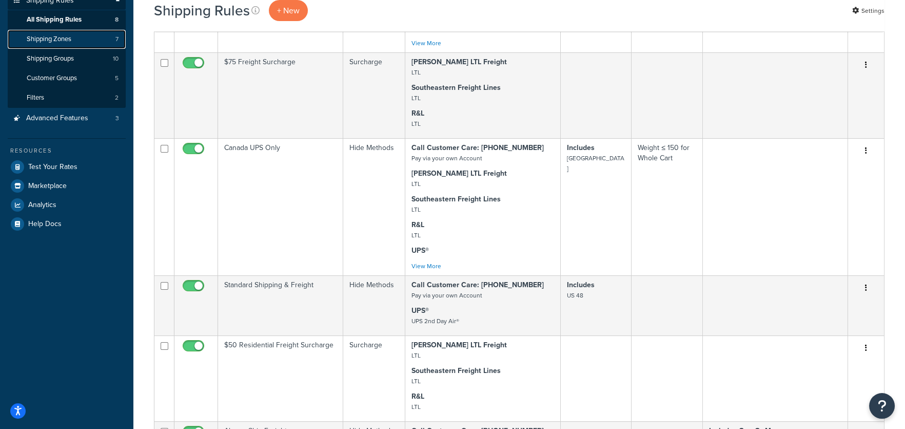
click at [66, 40] on span "Shipping Zones" at bounding box center [49, 39] width 45 height 9
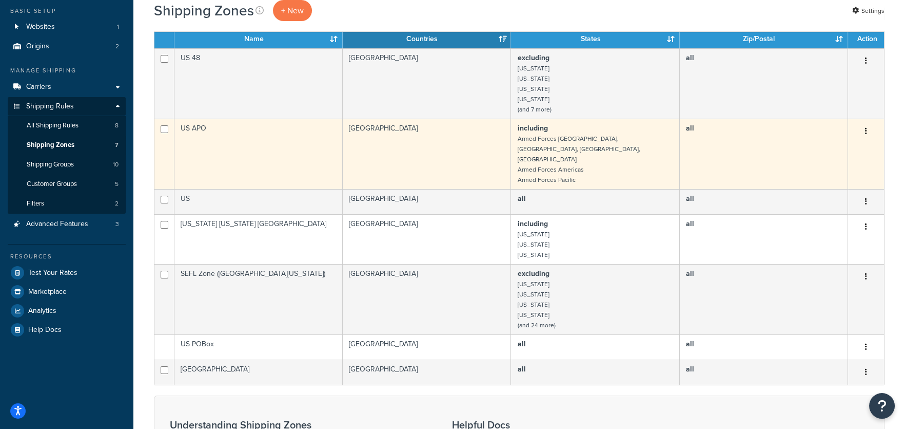
scroll to position [85, 0]
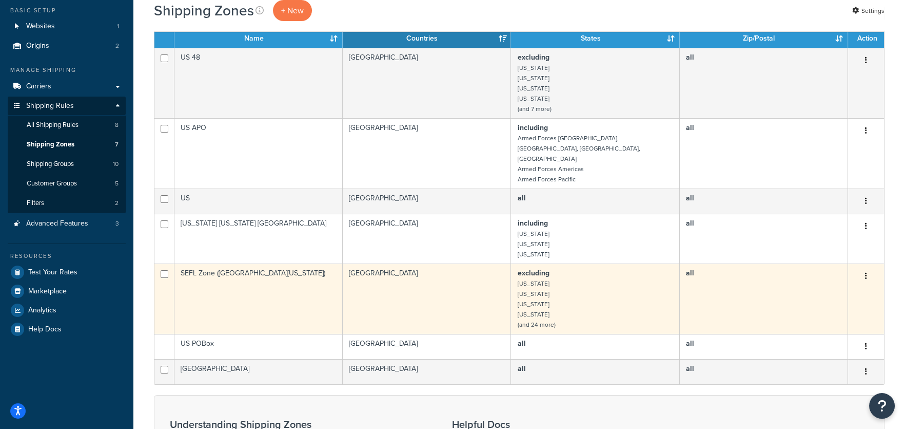
click at [866, 272] on icon "button" at bounding box center [866, 275] width 2 height 7
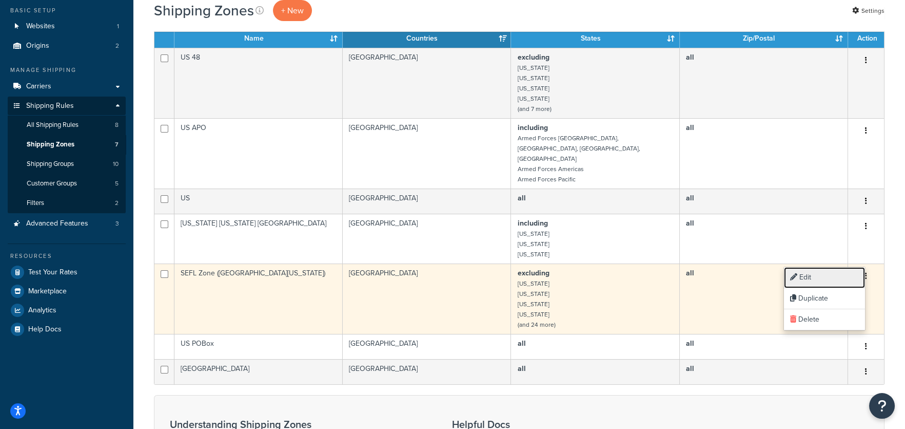
click at [817, 276] on link "Edit" at bounding box center [824, 277] width 81 height 21
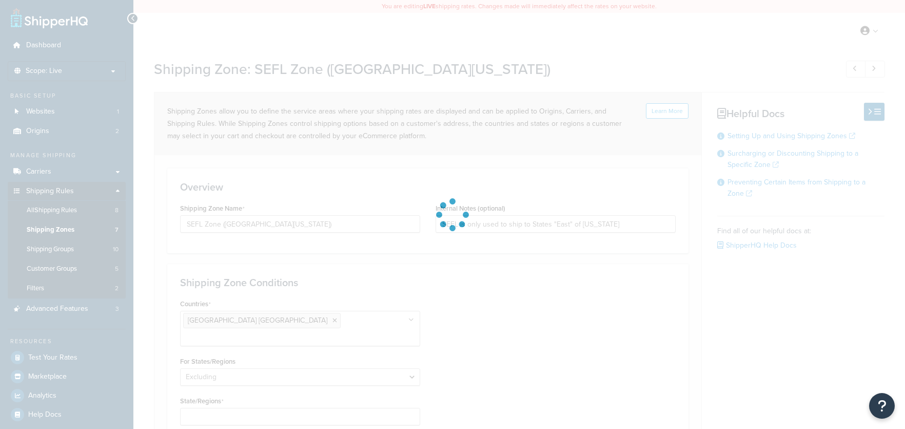
select select "excluding"
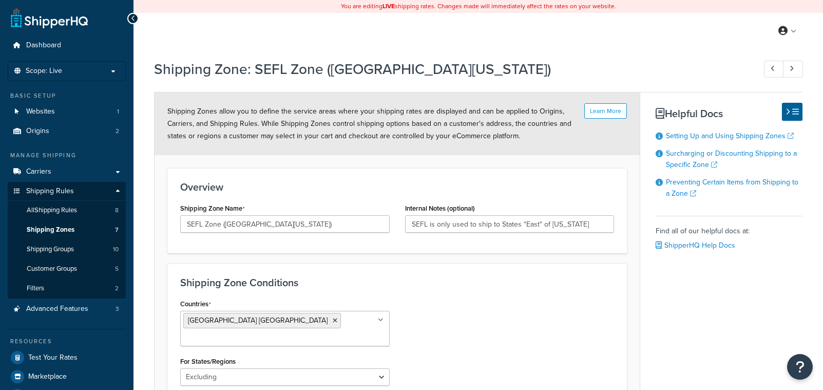
select select "excluding"
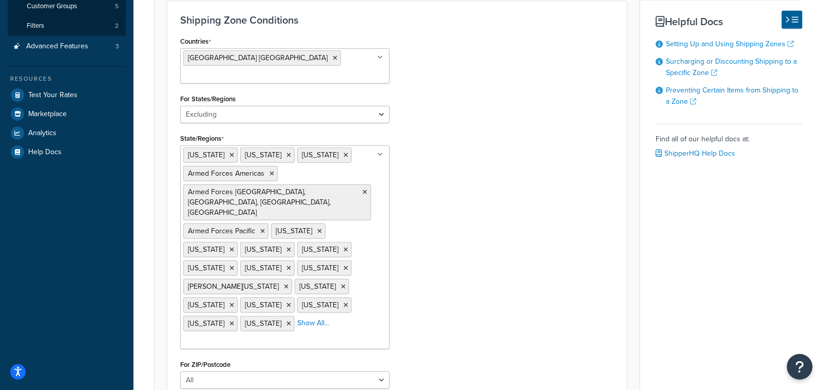
scroll to position [264, 0]
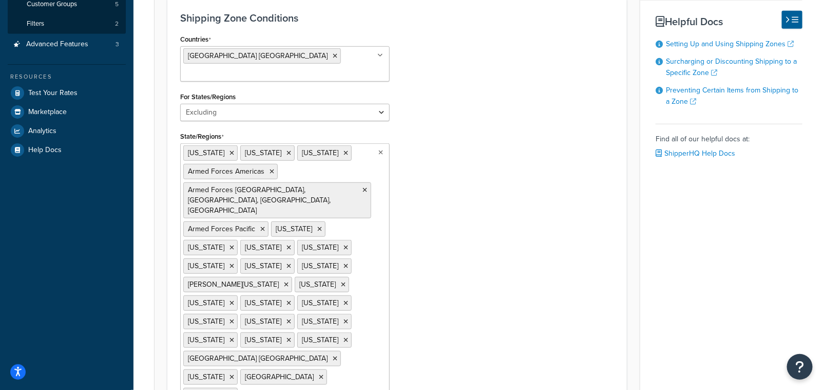
drag, startPoint x: 309, startPoint y: 342, endPoint x: 189, endPoint y: 127, distance: 247.0
click at [189, 143] on ul "[US_STATE][DEMOGRAPHIC_DATA][US_STATE] [US_STATE] Armed Forces Americas Armed F…" at bounding box center [284, 274] width 209 height 262
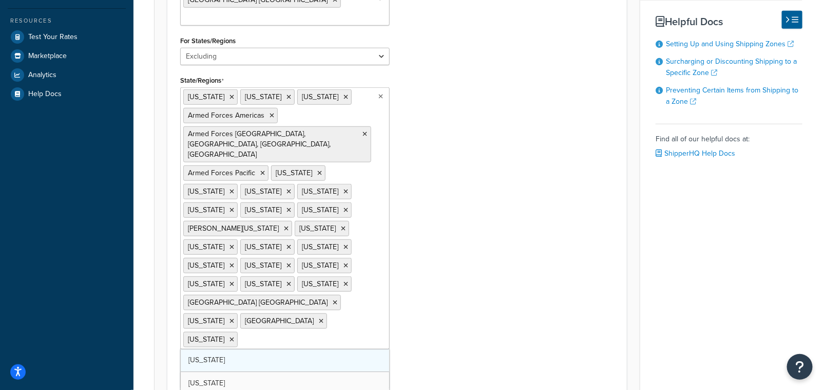
scroll to position [326, 0]
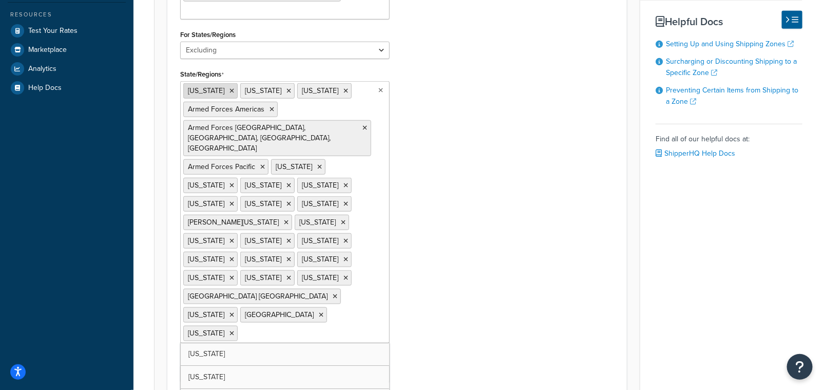
drag, startPoint x: 344, startPoint y: 279, endPoint x: 206, endPoint y: 80, distance: 242.3
click at [206, 81] on ul "[US_STATE][DEMOGRAPHIC_DATA][US_STATE] [US_STATE] Armed Forces Americas Armed F…" at bounding box center [284, 212] width 209 height 262
click at [203, 85] on span "[US_STATE]" at bounding box center [206, 90] width 36 height 11
drag, startPoint x: 489, startPoint y: 185, endPoint x: 473, endPoint y: 183, distance: 15.5
click at [489, 185] on div "Countries [GEOGRAPHIC_DATA] [GEOGRAPHIC_DATA] All Countries ALL [GEOGRAPHIC_DAT…" at bounding box center [396, 180] width 449 height 420
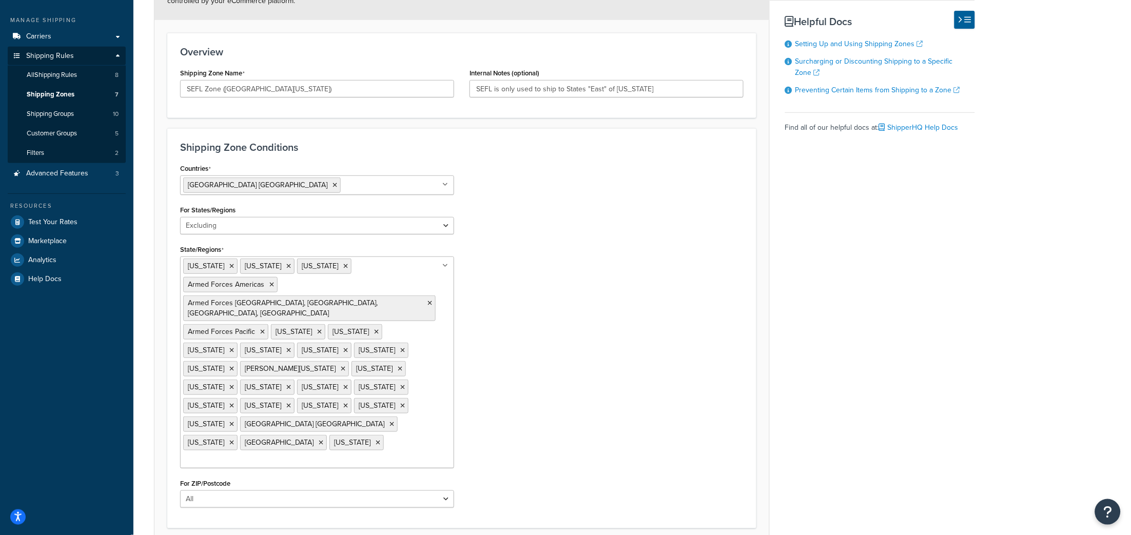
scroll to position [198, 0]
